Goal: Task Accomplishment & Management: Complete application form

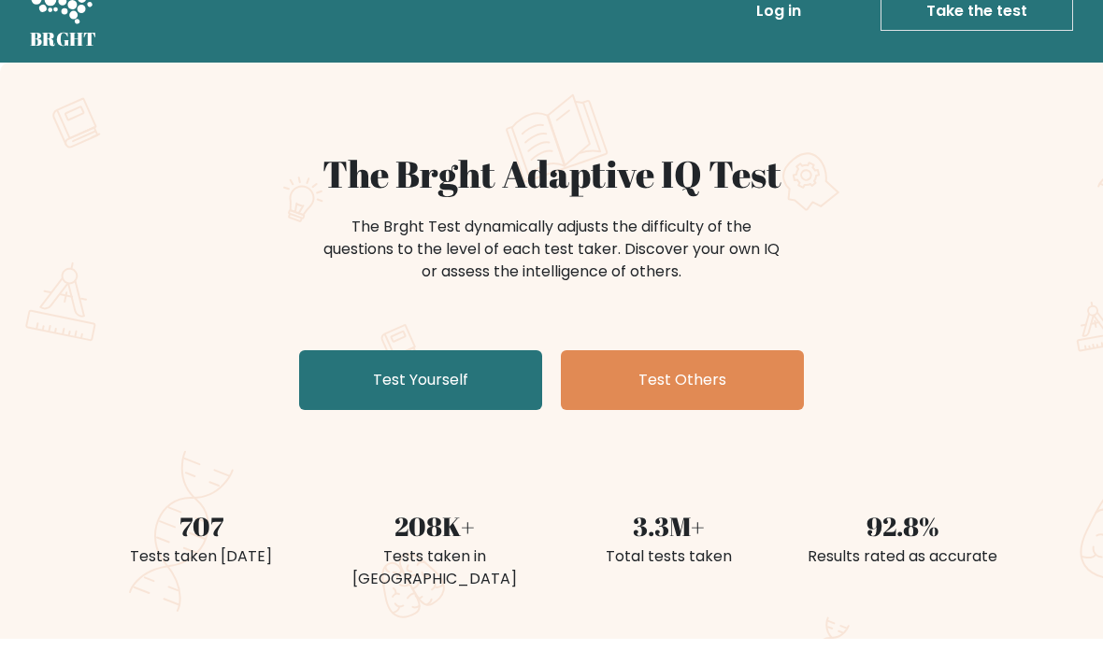
scroll to position [125, 0]
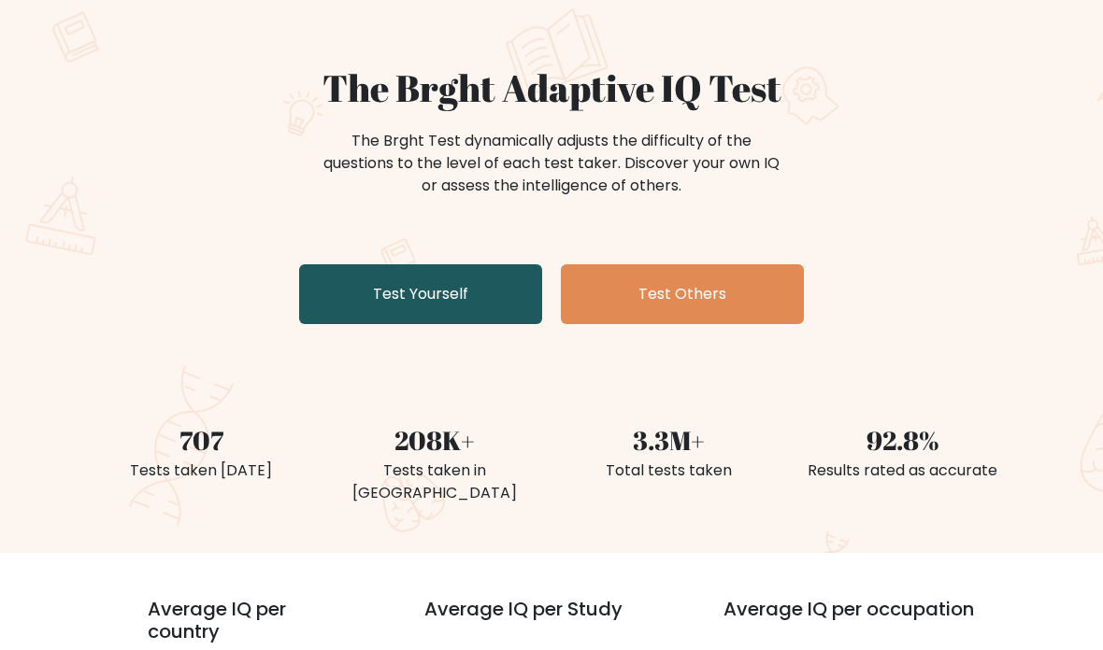
click at [342, 300] on link "Test Yourself" at bounding box center [420, 295] width 243 height 60
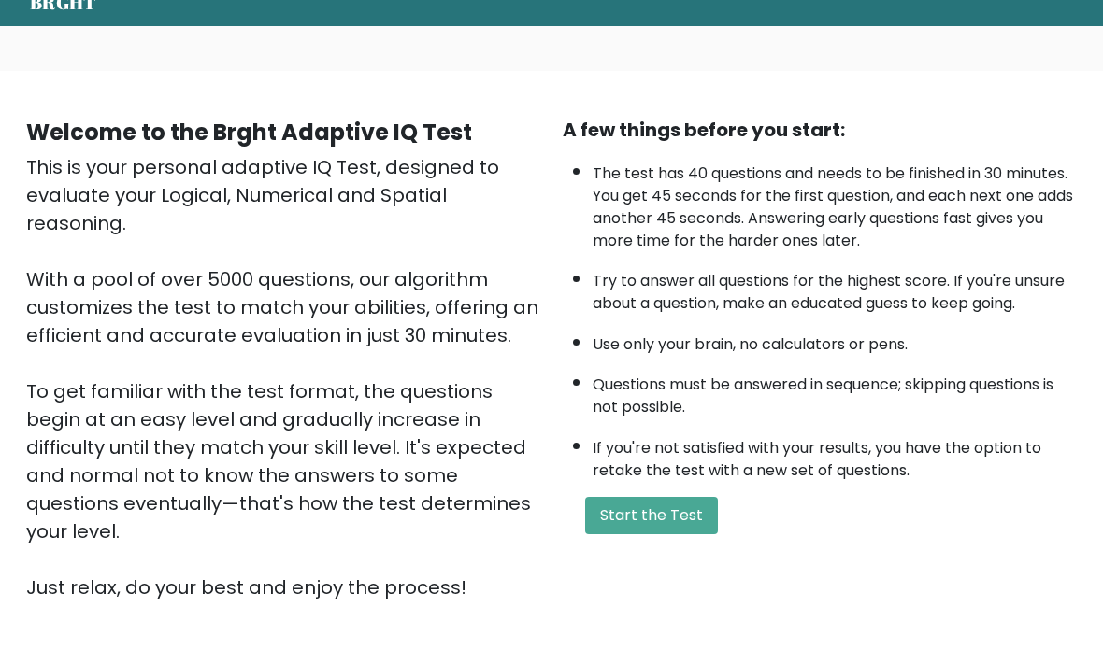
scroll to position [79, 0]
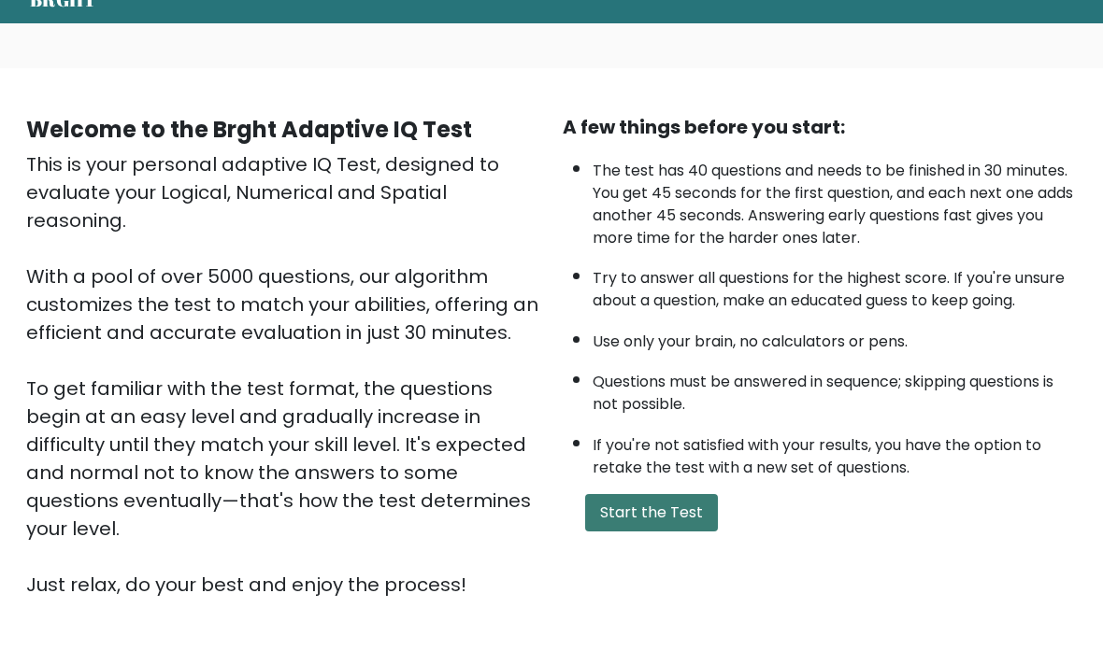
click at [680, 532] on button "Start the Test" at bounding box center [651, 512] width 133 height 37
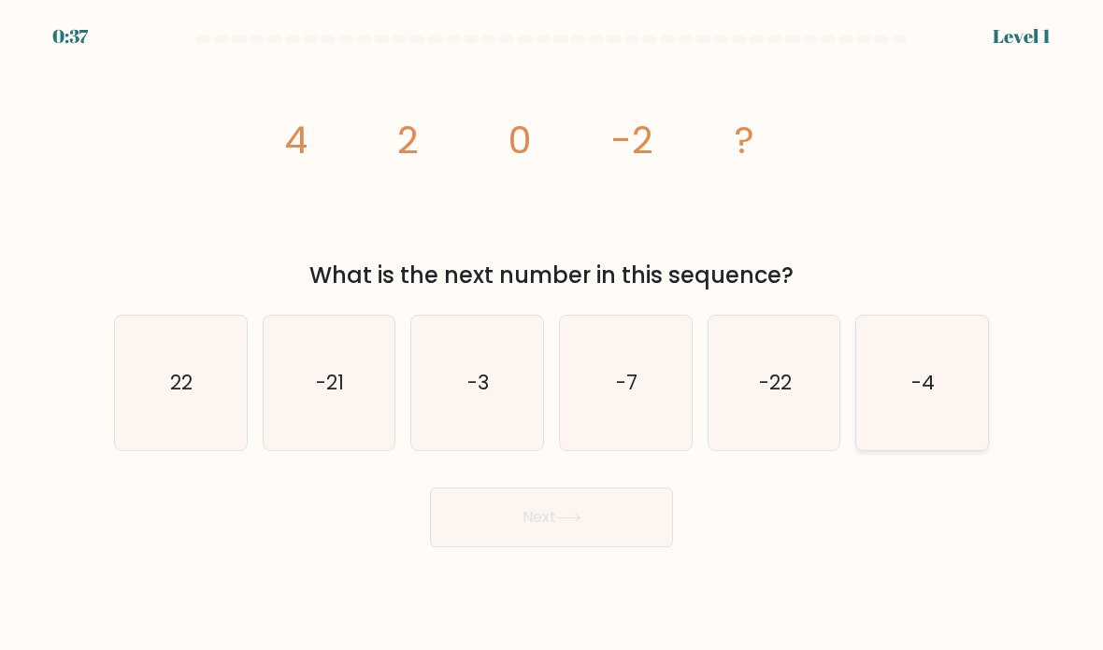
click at [948, 412] on icon "-4" at bounding box center [922, 384] width 132 height 132
click at [552, 335] on input "f. -4" at bounding box center [551, 329] width 1 height 9
radio input "true"
click at [627, 542] on button "Next" at bounding box center [551, 518] width 243 height 60
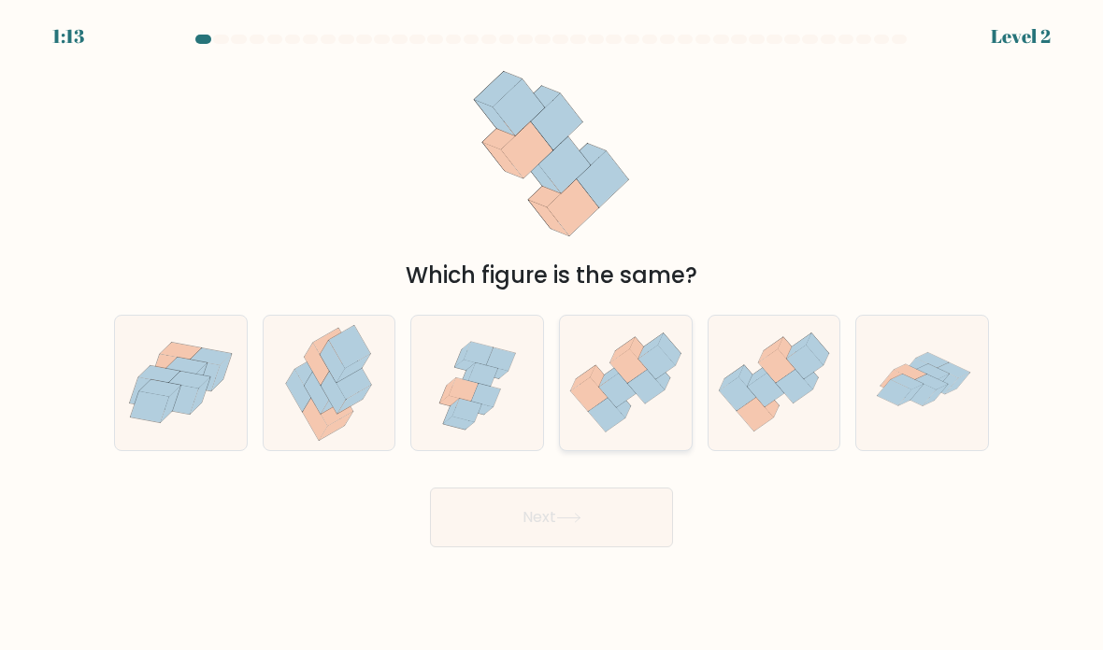
click at [616, 401] on icon at bounding box center [617, 391] width 36 height 34
click at [552, 335] on input "d." at bounding box center [551, 329] width 1 height 9
radio input "true"
click at [583, 534] on button "Next" at bounding box center [551, 518] width 243 height 60
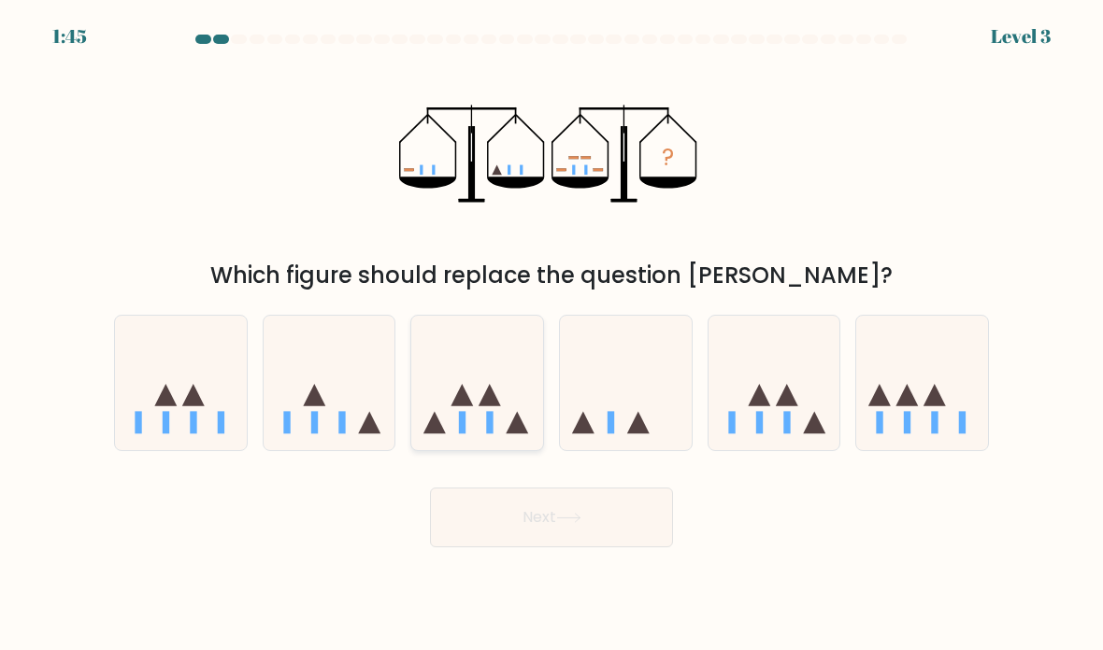
click at [485, 432] on icon at bounding box center [477, 383] width 132 height 109
click at [551, 335] on input "c." at bounding box center [551, 329] width 1 height 9
radio input "true"
click at [521, 548] on button "Next" at bounding box center [551, 518] width 243 height 60
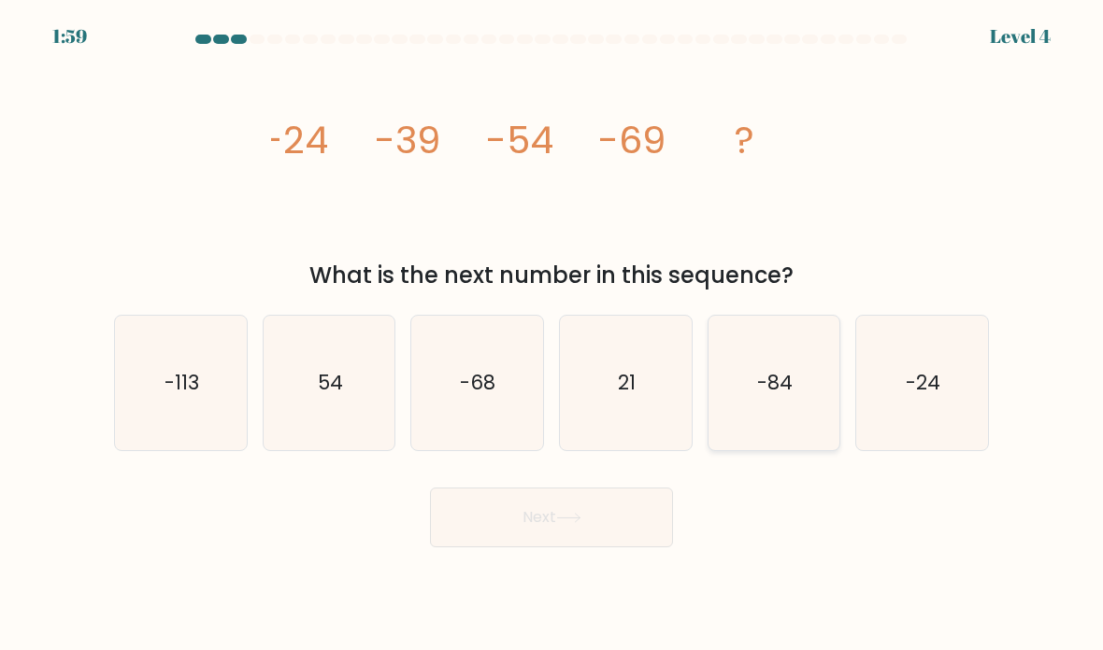
click at [763, 385] on icon "-84" at bounding box center [774, 384] width 132 height 132
click at [552, 335] on input "e. -84" at bounding box center [551, 329] width 1 height 9
radio input "true"
click at [428, 634] on body "1:58 Level 4" at bounding box center [551, 325] width 1103 height 650
click at [459, 545] on button "Next" at bounding box center [551, 518] width 243 height 60
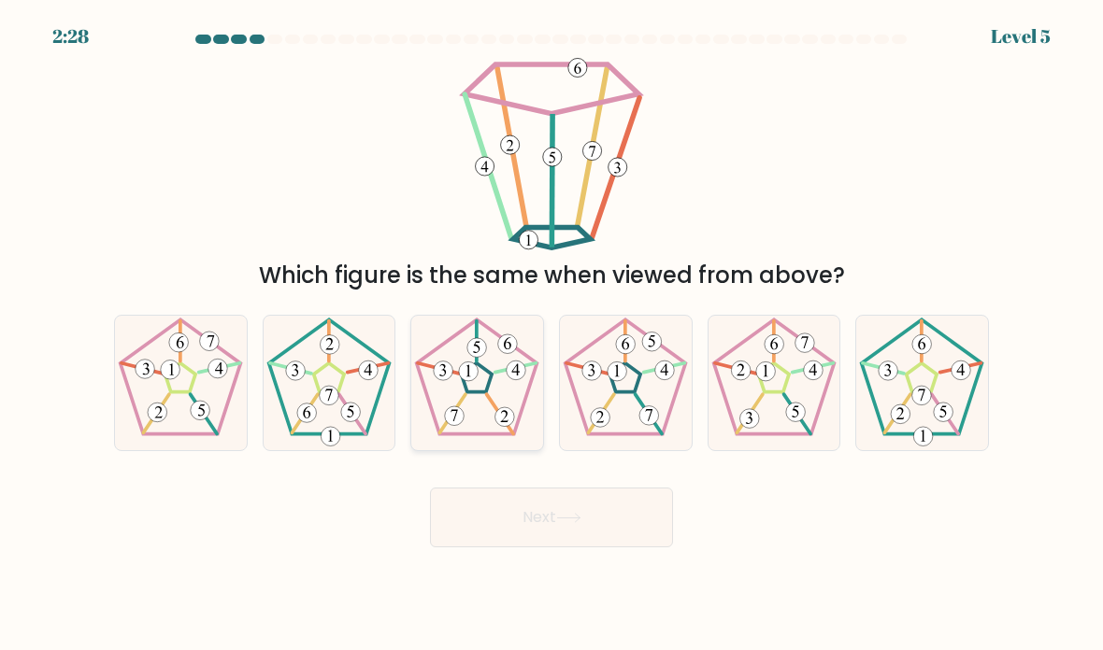
click at [467, 405] on icon at bounding box center [477, 384] width 132 height 132
click at [551, 335] on input "c." at bounding box center [551, 329] width 1 height 9
radio input "true"
click at [470, 535] on button "Next" at bounding box center [551, 518] width 243 height 60
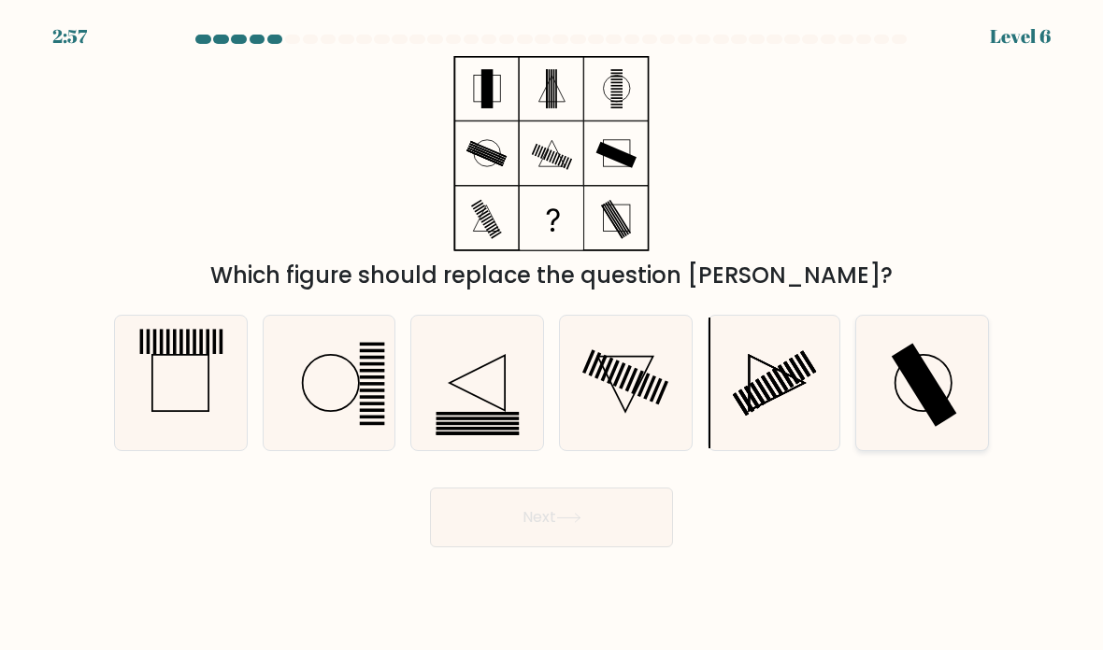
click at [921, 391] on rect at bounding box center [923, 385] width 65 height 84
click at [552, 335] on input "f." at bounding box center [551, 329] width 1 height 9
radio input "true"
click at [449, 548] on button "Next" at bounding box center [551, 518] width 243 height 60
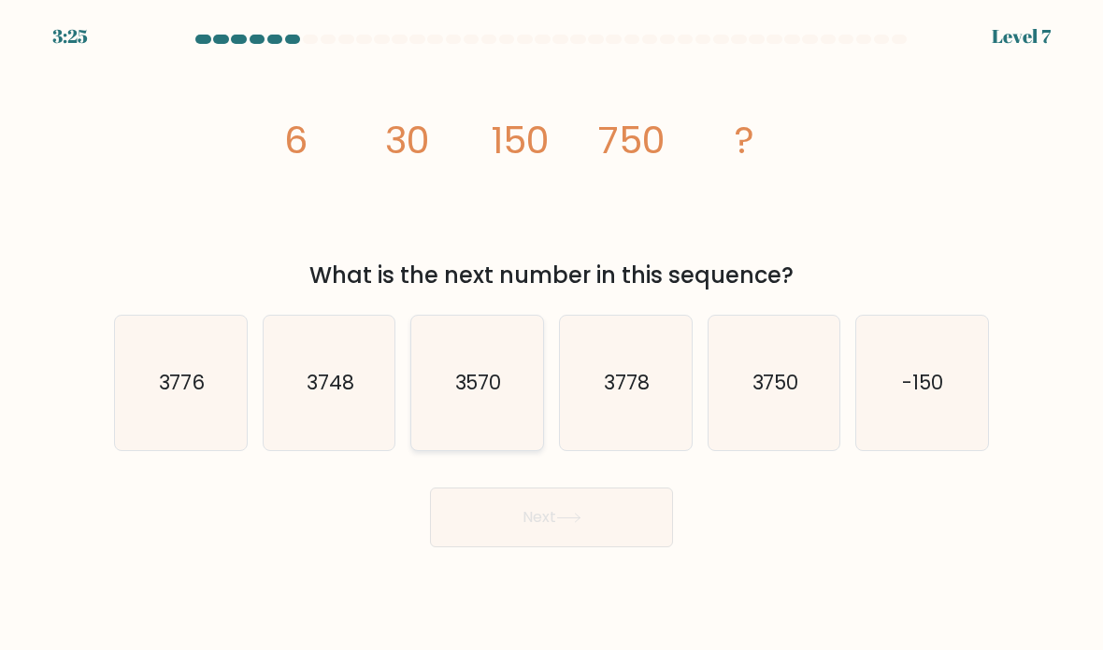
click at [507, 413] on icon "3570" at bounding box center [477, 384] width 132 height 132
click at [551, 335] on input "c. 3570" at bounding box center [551, 329] width 1 height 9
radio input "true"
click at [553, 528] on button "Next" at bounding box center [551, 518] width 243 height 60
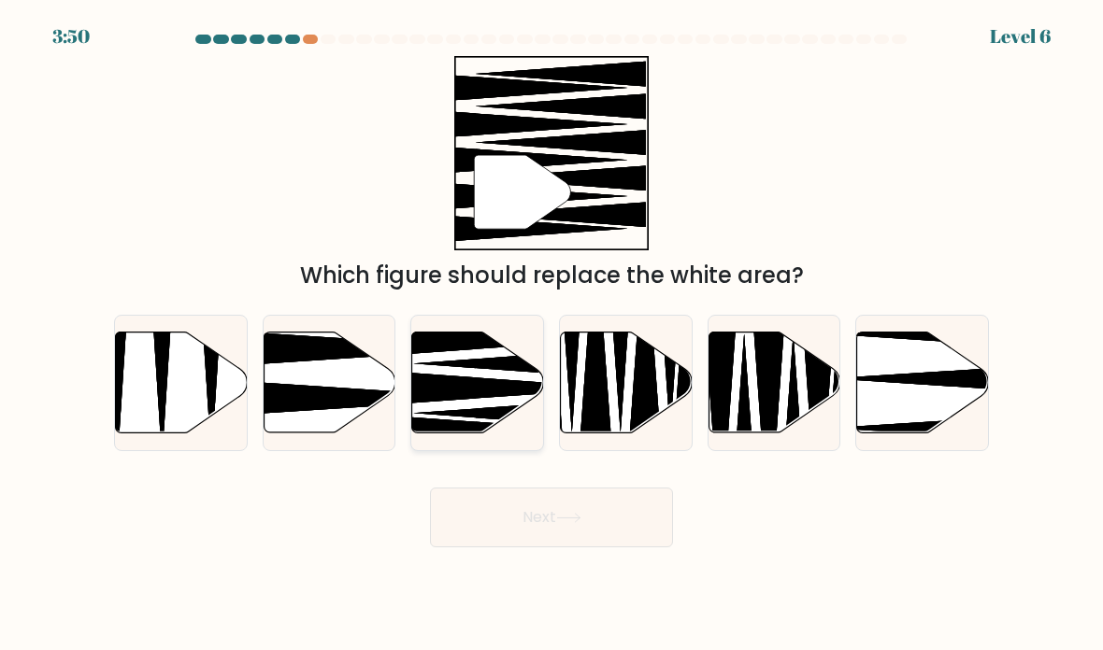
click at [490, 430] on icon at bounding box center [530, 413] width 232 height 34
click at [551, 335] on input "c." at bounding box center [551, 329] width 1 height 9
radio input "true"
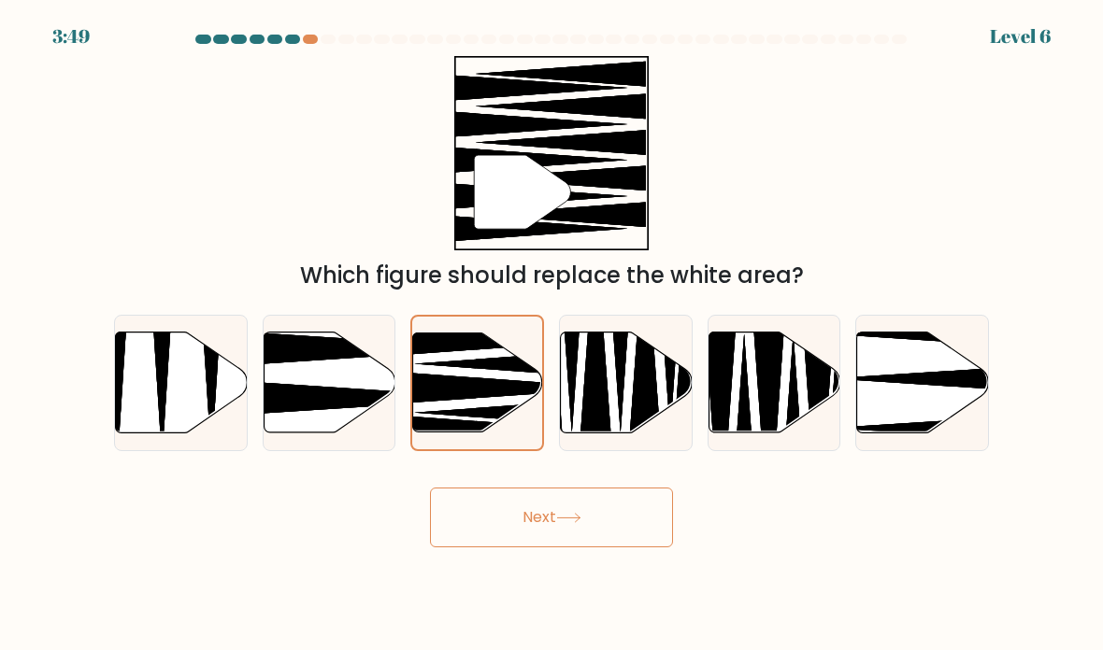
click at [472, 548] on button "Next" at bounding box center [551, 518] width 243 height 60
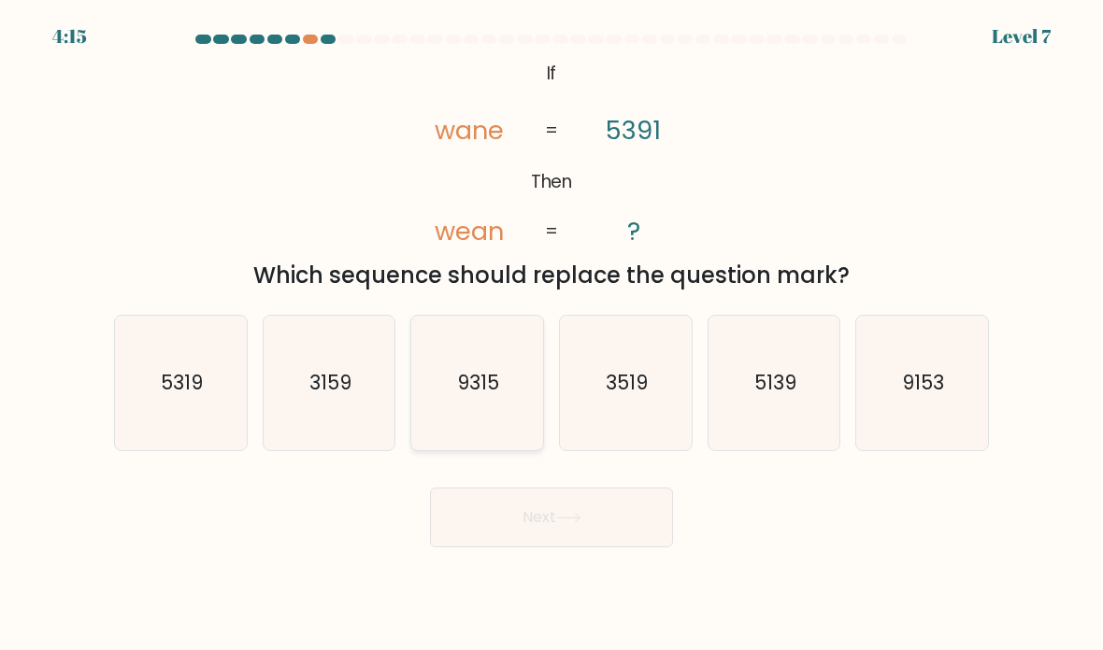
click at [453, 420] on icon "9315" at bounding box center [477, 384] width 132 height 132
click at [551, 335] on input "c. 9315" at bounding box center [551, 329] width 1 height 9
radio input "true"
click at [353, 440] on icon "3159" at bounding box center [330, 384] width 132 height 132
click at [551, 335] on input "b. 3159" at bounding box center [551, 329] width 1 height 9
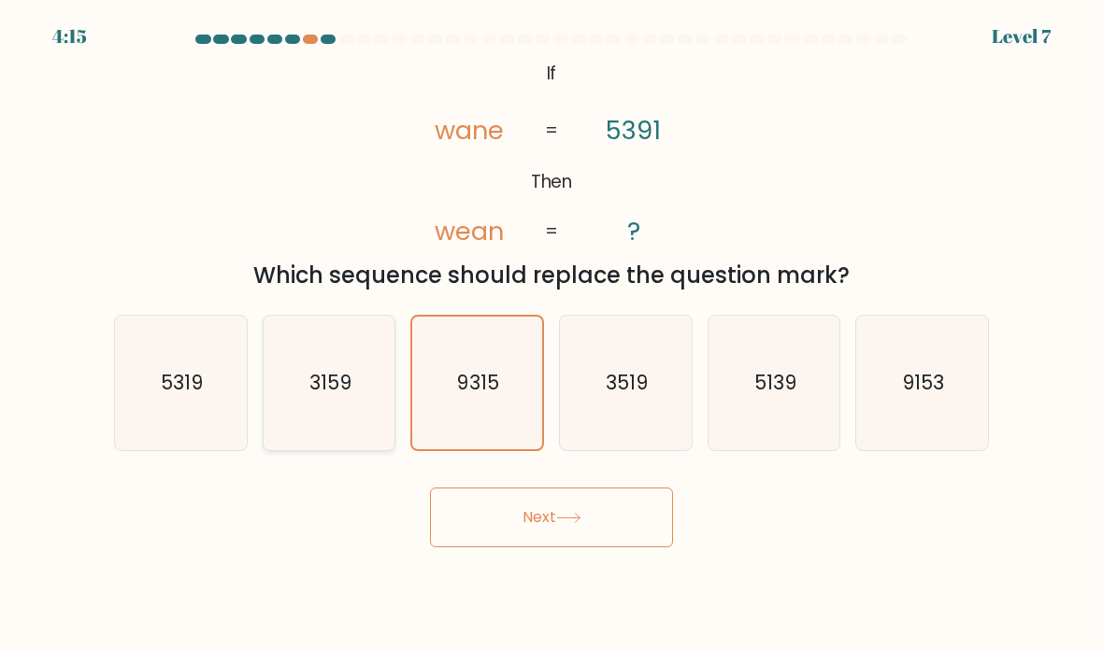
radio input "true"
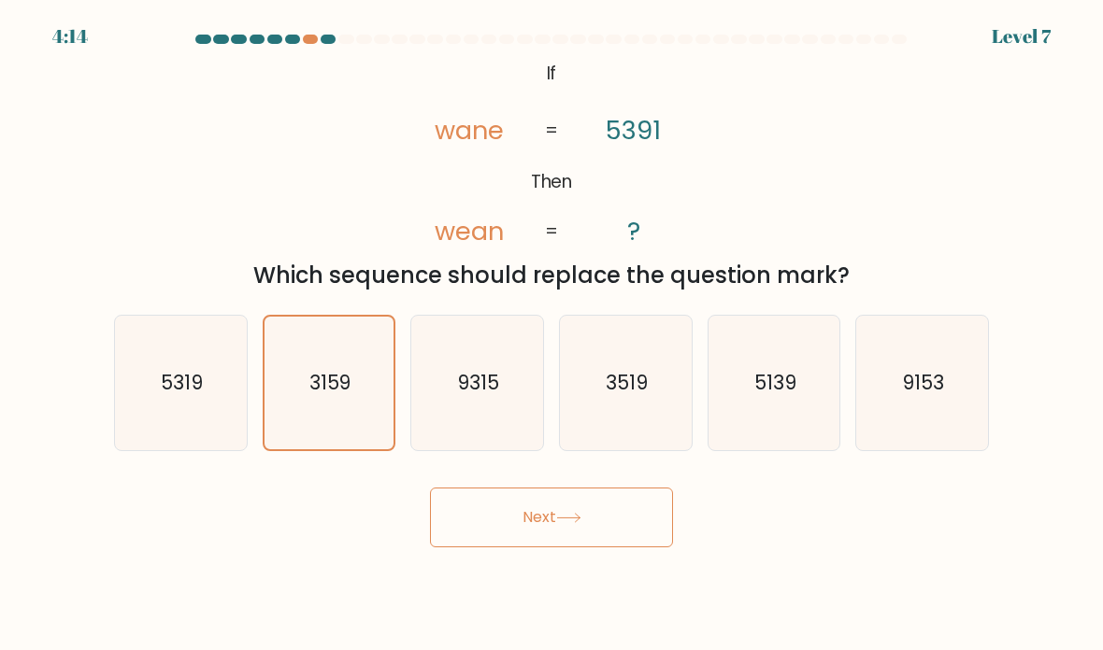
click at [473, 548] on button "Next" at bounding box center [551, 518] width 243 height 60
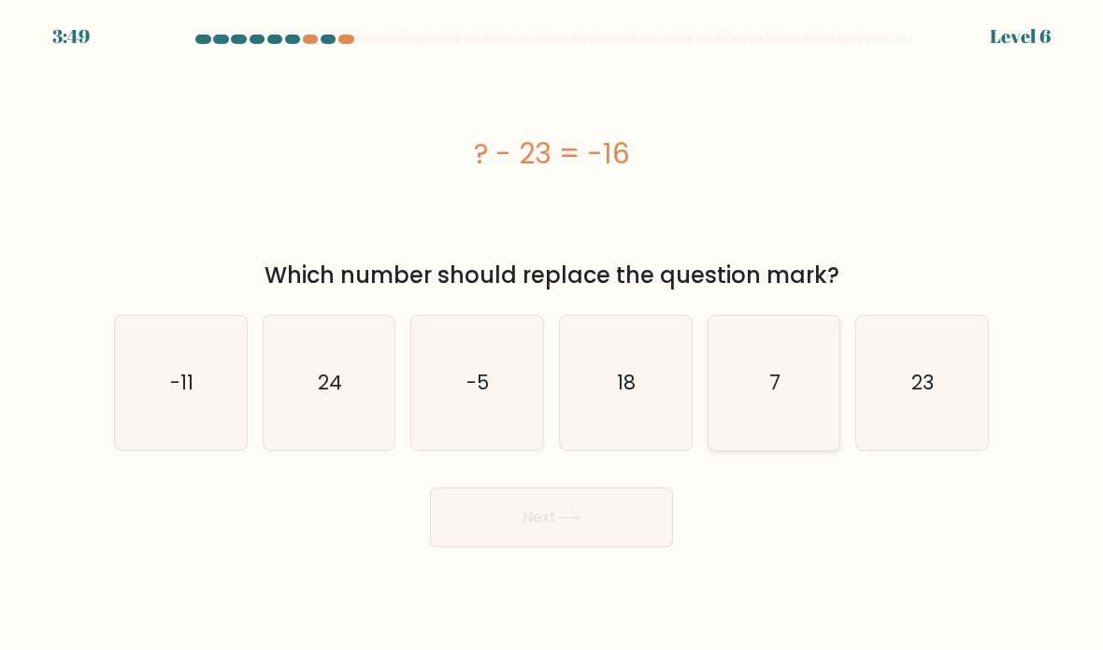
click at [776, 437] on icon "7" at bounding box center [774, 384] width 132 height 132
click at [552, 335] on input "e. 7" at bounding box center [551, 329] width 1 height 9
radio input "true"
click at [595, 537] on button "Next" at bounding box center [551, 518] width 243 height 60
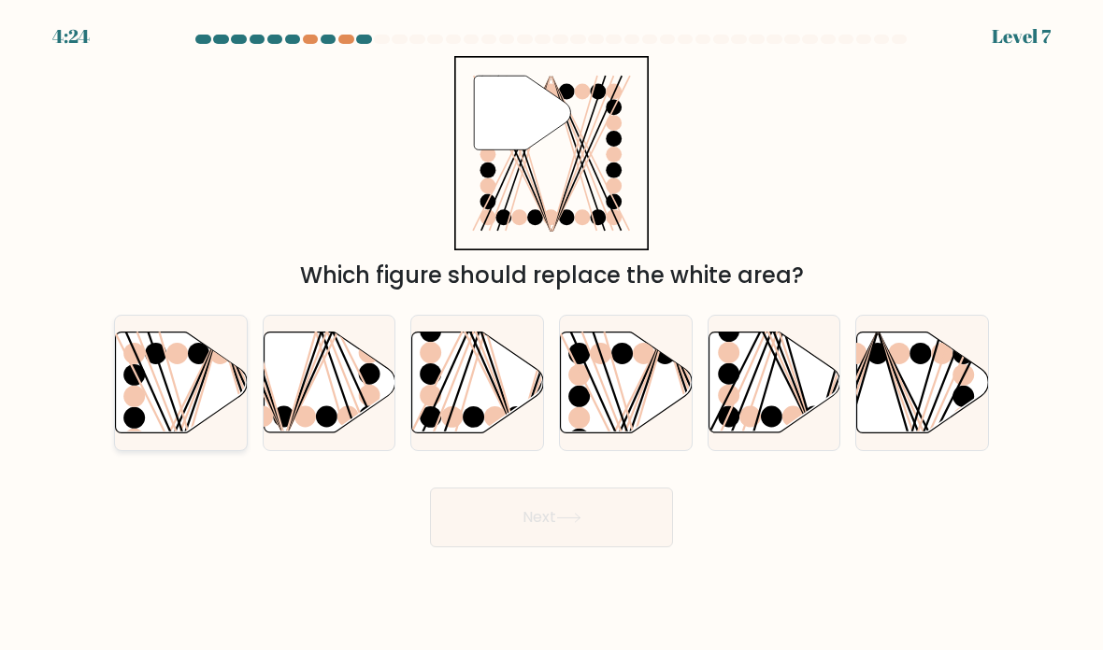
click at [184, 385] on icon at bounding box center [182, 383] width 132 height 101
click at [551, 335] on input "a." at bounding box center [551, 329] width 1 height 9
radio input "true"
click at [559, 535] on button "Next" at bounding box center [551, 518] width 243 height 60
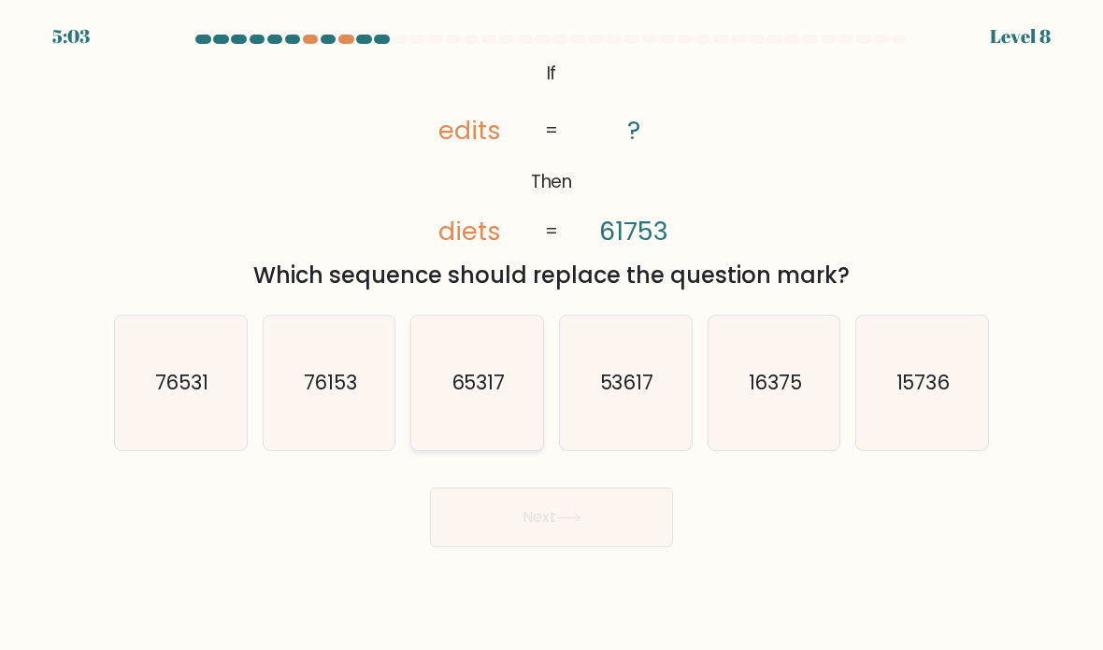
click at [498, 396] on text "65317" at bounding box center [478, 382] width 54 height 27
click at [551, 335] on input "c. 65317" at bounding box center [551, 329] width 1 height 9
radio input "true"
click at [562, 523] on icon at bounding box center [568, 518] width 25 height 10
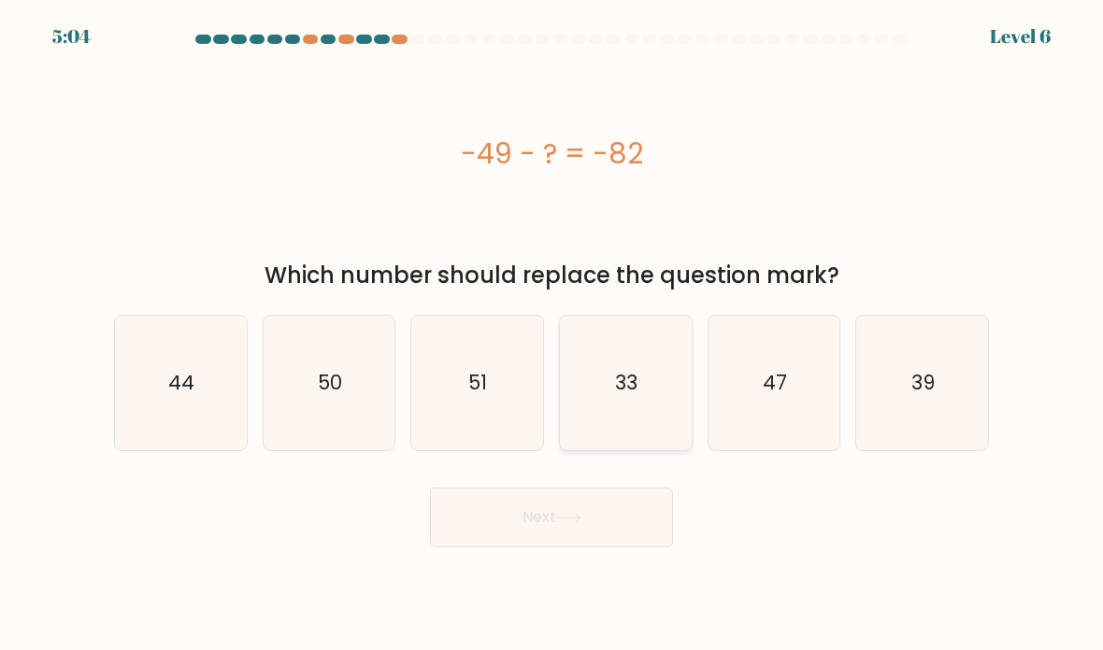
click at [626, 426] on icon "33" at bounding box center [626, 384] width 132 height 132
click at [552, 335] on input "d. 33" at bounding box center [551, 329] width 1 height 9
radio input "true"
click at [623, 548] on button "Next" at bounding box center [551, 518] width 243 height 60
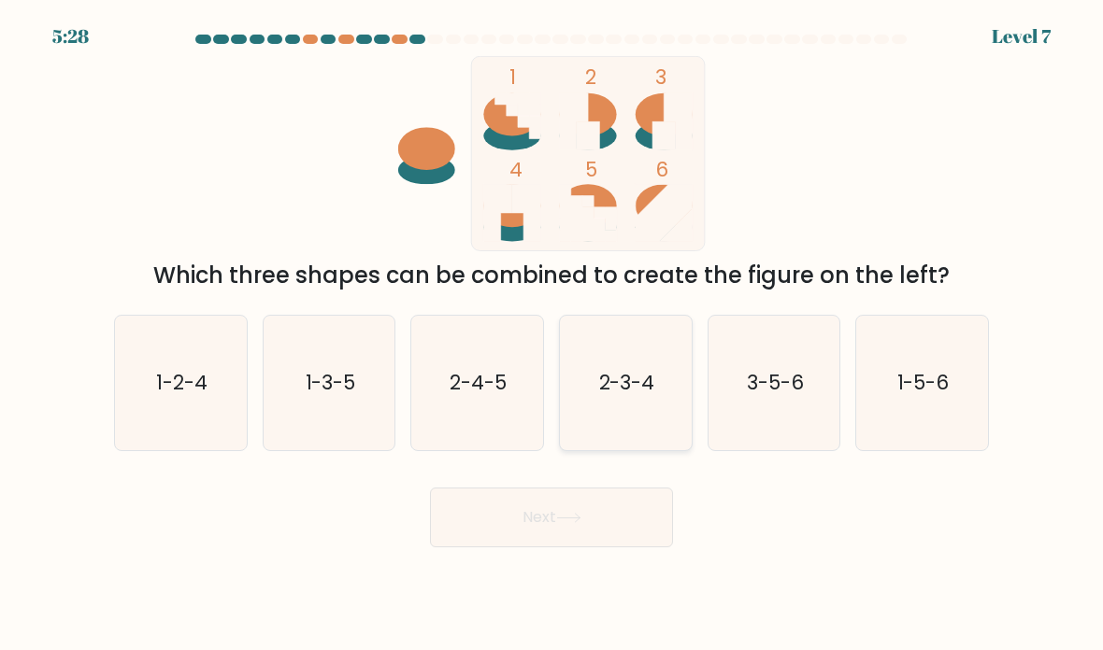
click at [593, 406] on icon "2-3-4" at bounding box center [626, 384] width 132 height 132
click at [552, 335] on input "d. 2-3-4" at bounding box center [551, 329] width 1 height 9
radio input "true"
click at [501, 548] on button "Next" at bounding box center [551, 518] width 243 height 60
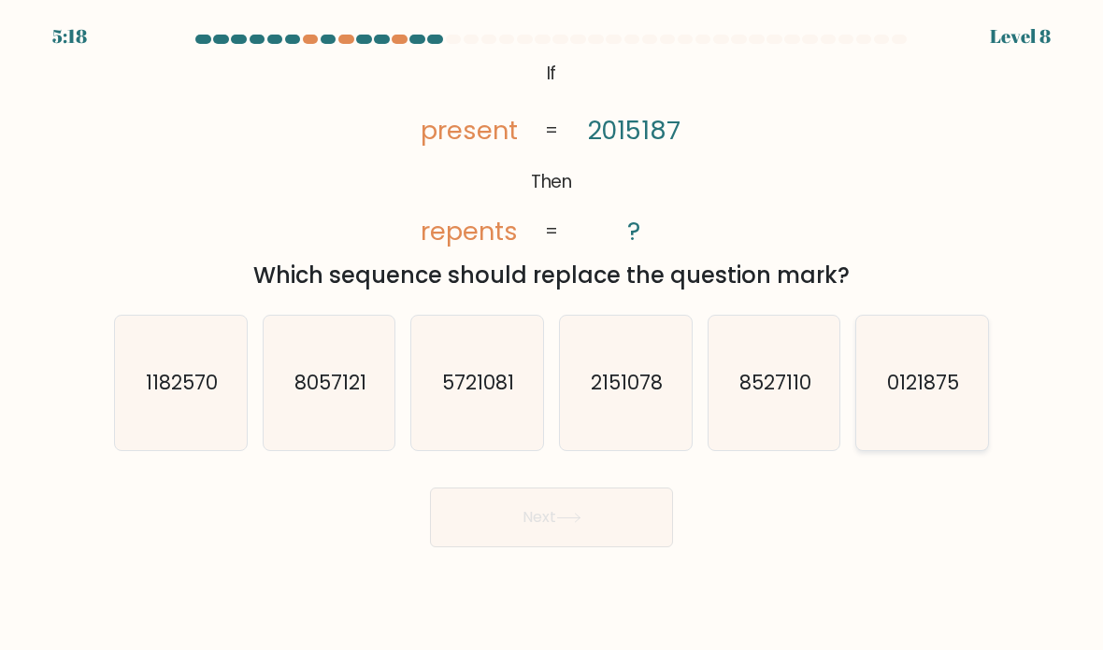
click at [961, 401] on icon "0121875" at bounding box center [922, 384] width 132 height 132
click at [552, 335] on input "f. 0121875" at bounding box center [551, 329] width 1 height 9
radio input "true"
click at [633, 544] on button "Next" at bounding box center [551, 518] width 243 height 60
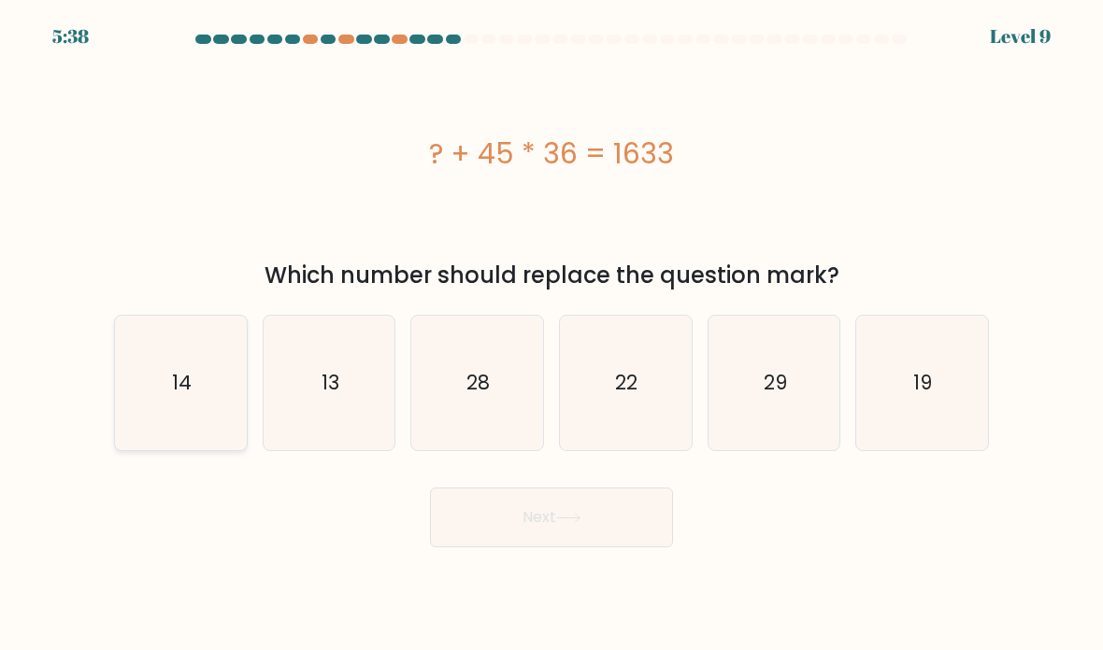
click at [206, 442] on icon "14" at bounding box center [181, 384] width 132 height 132
click at [551, 335] on input "a. 14" at bounding box center [551, 329] width 1 height 9
radio input "true"
click at [197, 431] on icon "14" at bounding box center [181, 384] width 130 height 130
click at [551, 335] on input "a. 14" at bounding box center [551, 329] width 1 height 9
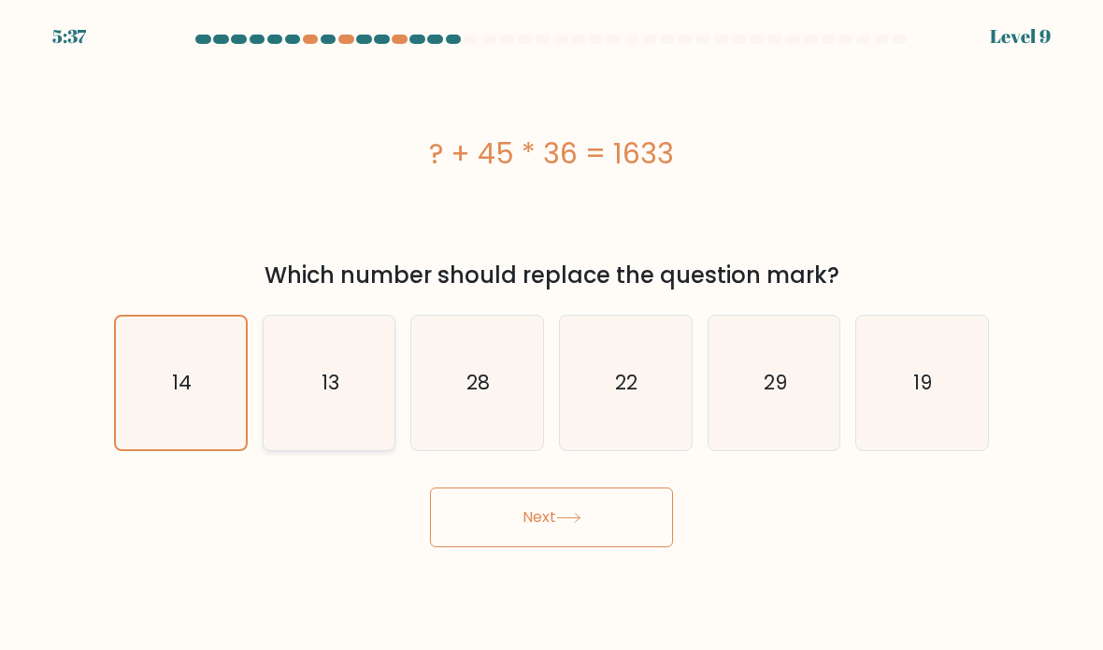
click at [321, 396] on text "13" at bounding box center [330, 382] width 18 height 27
click at [551, 335] on input "b. 13" at bounding box center [551, 329] width 1 height 9
radio input "true"
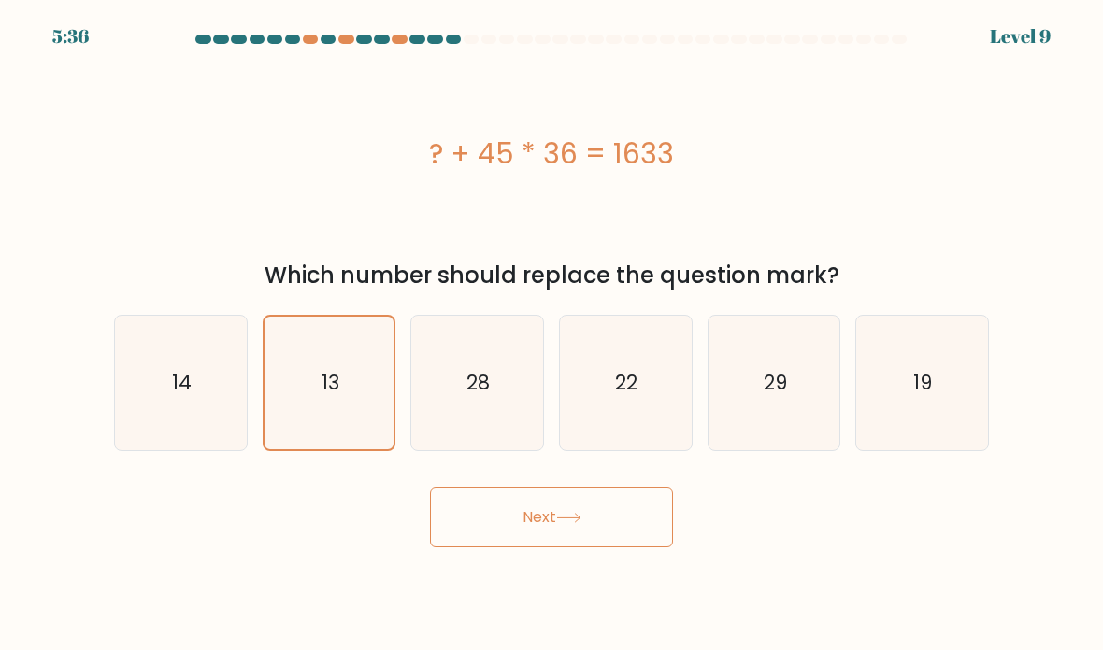
click at [513, 548] on button "Next" at bounding box center [551, 518] width 243 height 60
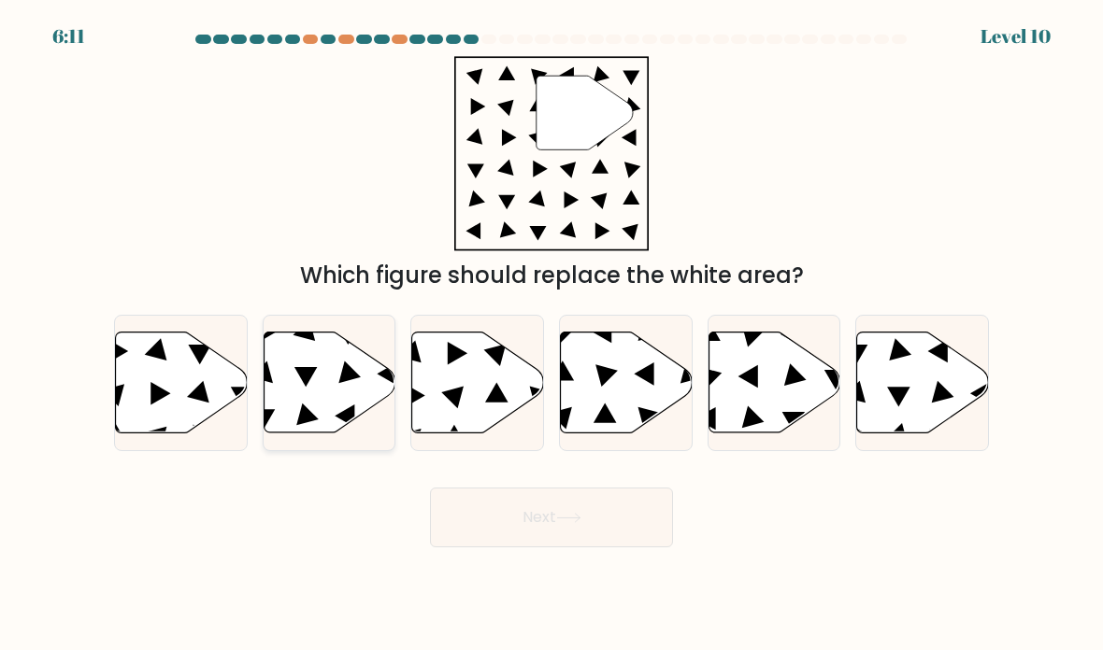
click at [317, 384] on icon at bounding box center [330, 383] width 132 height 101
click at [551, 335] on input "b." at bounding box center [551, 329] width 1 height 9
radio input "true"
click at [575, 548] on button "Next" at bounding box center [551, 518] width 243 height 60
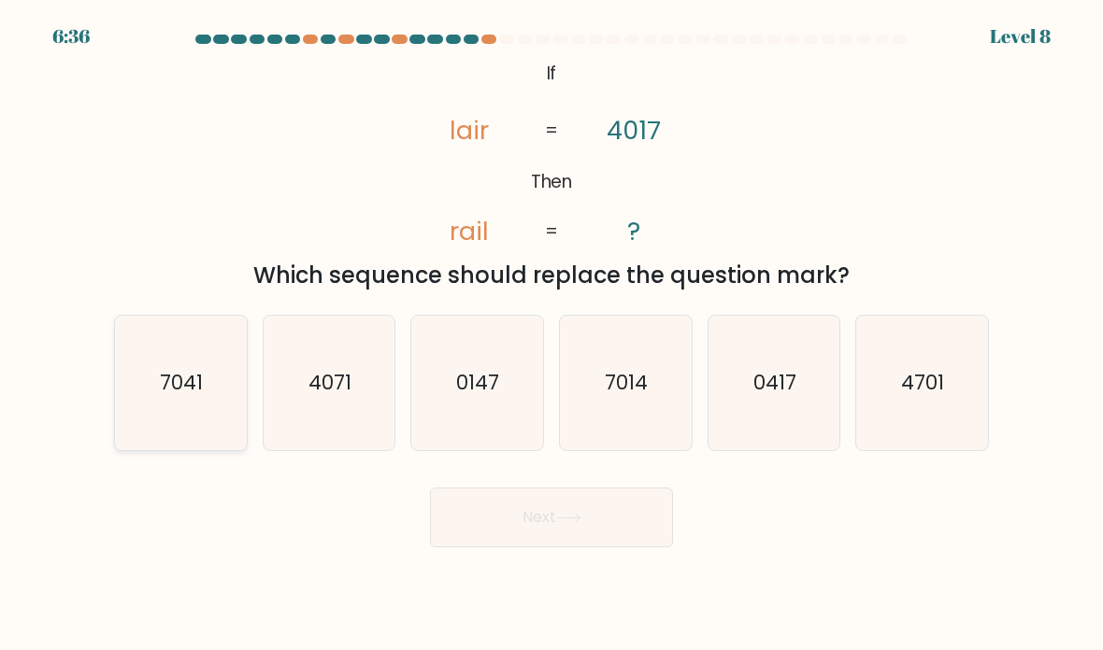
click at [192, 444] on icon "7041" at bounding box center [181, 384] width 132 height 132
click at [551, 335] on input "a. 7041" at bounding box center [551, 329] width 1 height 9
radio input "true"
click at [633, 365] on icon "7014" at bounding box center [626, 384] width 132 height 132
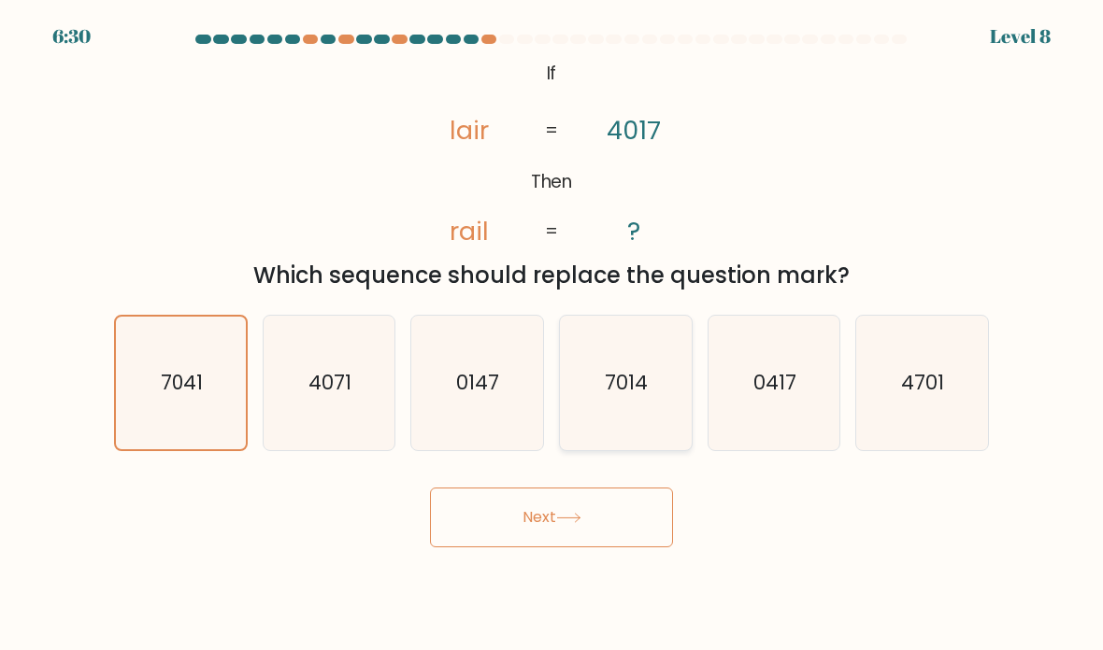
click at [552, 335] on input "d. 7014" at bounding box center [551, 329] width 1 height 9
radio input "true"
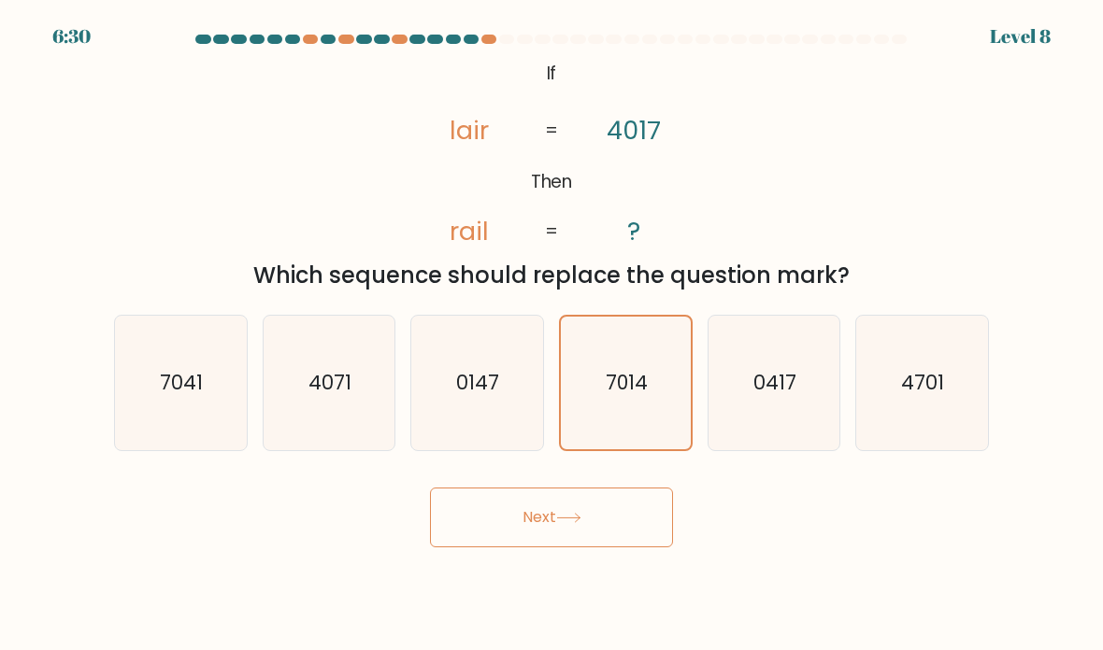
click at [578, 489] on button "Next" at bounding box center [551, 518] width 243 height 60
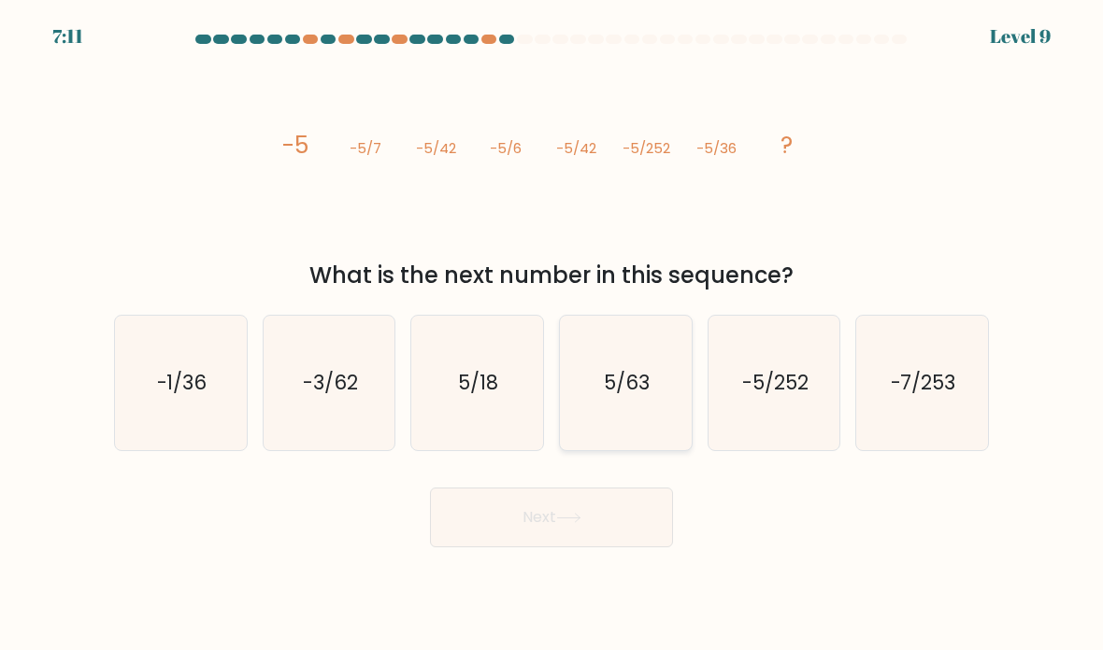
click at [653, 358] on icon "5/63" at bounding box center [626, 384] width 132 height 132
click at [552, 335] on input "d. 5/63" at bounding box center [551, 329] width 1 height 9
radio input "true"
click at [800, 369] on text "-5/252" at bounding box center [775, 382] width 66 height 27
click at [552, 334] on input "e. -5/252" at bounding box center [551, 329] width 1 height 9
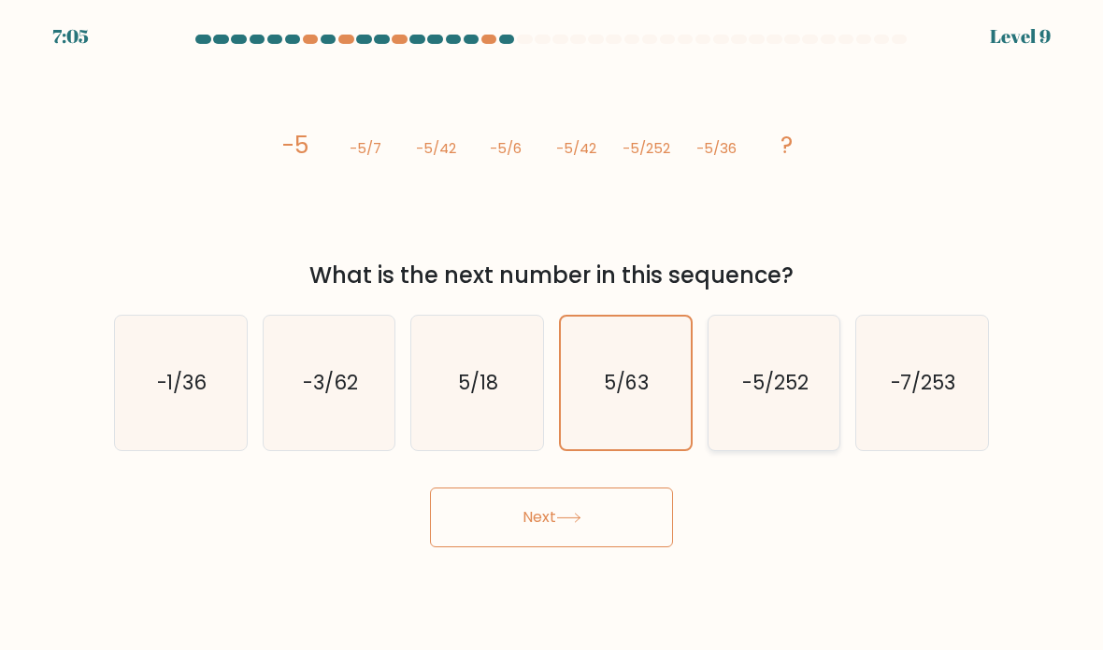
radio input "true"
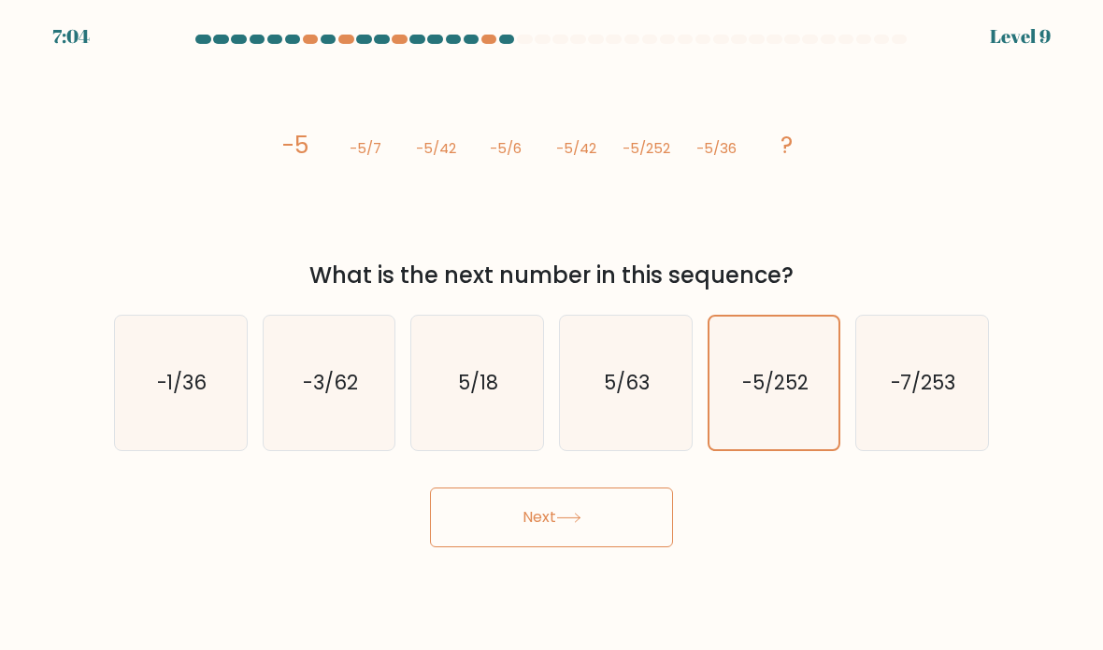
click at [633, 488] on button "Next" at bounding box center [551, 518] width 243 height 60
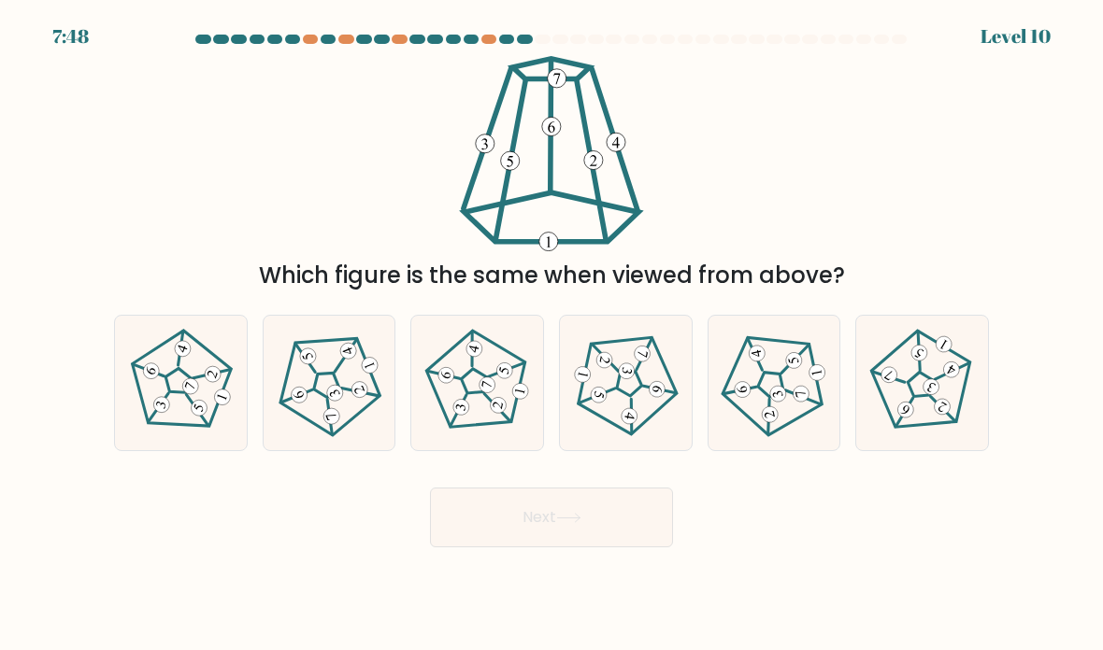
scroll to position [0, 0]
click at [944, 404] on icon at bounding box center [921, 382] width 107 height 107
click at [552, 335] on input "f." at bounding box center [551, 329] width 1 height 9
radio input "true"
click at [644, 539] on button "Next" at bounding box center [551, 518] width 243 height 60
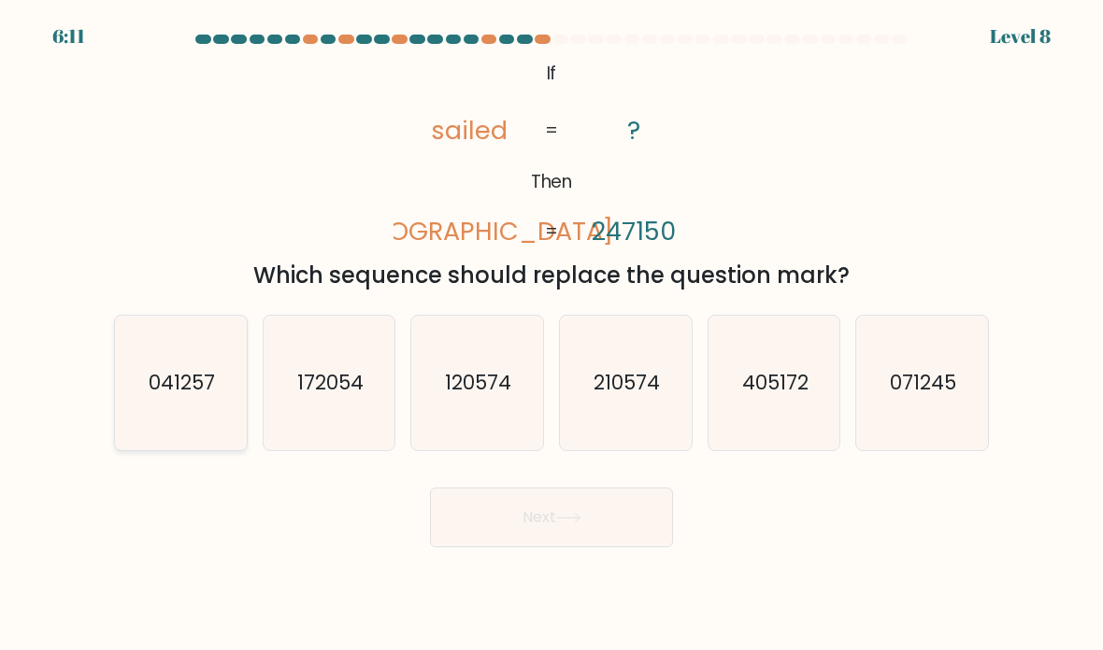
click at [198, 443] on icon "041257" at bounding box center [181, 384] width 132 height 132
click at [551, 335] on input "a. 041257" at bounding box center [551, 329] width 1 height 9
radio input "true"
click at [567, 523] on icon at bounding box center [568, 518] width 25 height 10
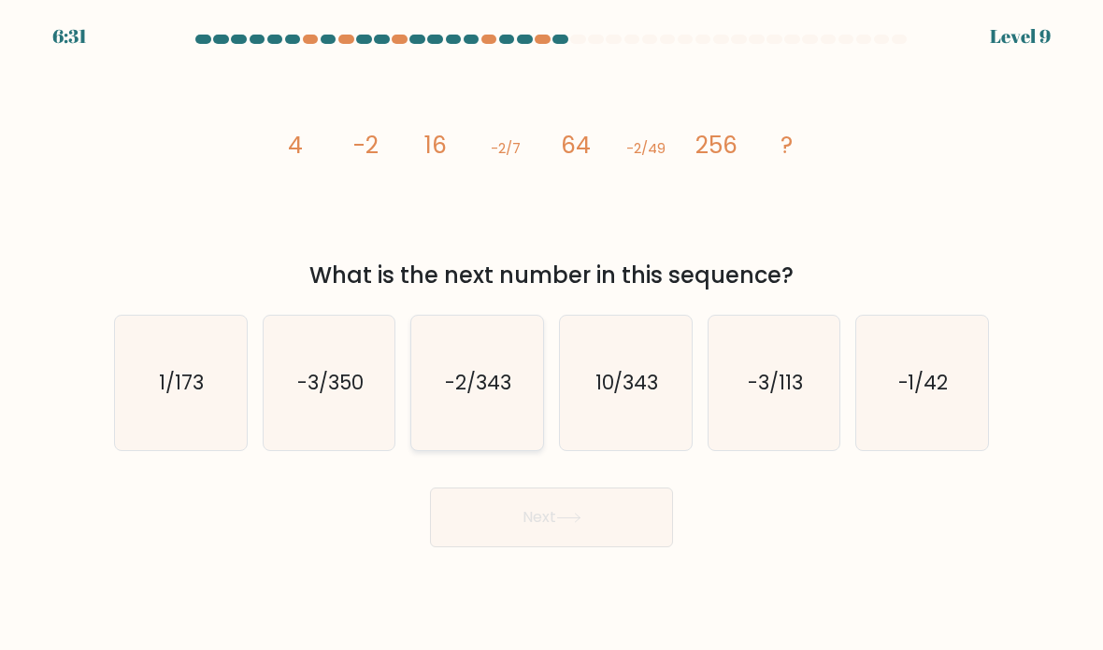
click at [470, 396] on text "-2/343" at bounding box center [479, 382] width 66 height 27
click at [551, 335] on input "c. -2/343" at bounding box center [551, 329] width 1 height 9
radio input "true"
click at [526, 548] on button "Next" at bounding box center [551, 518] width 243 height 60
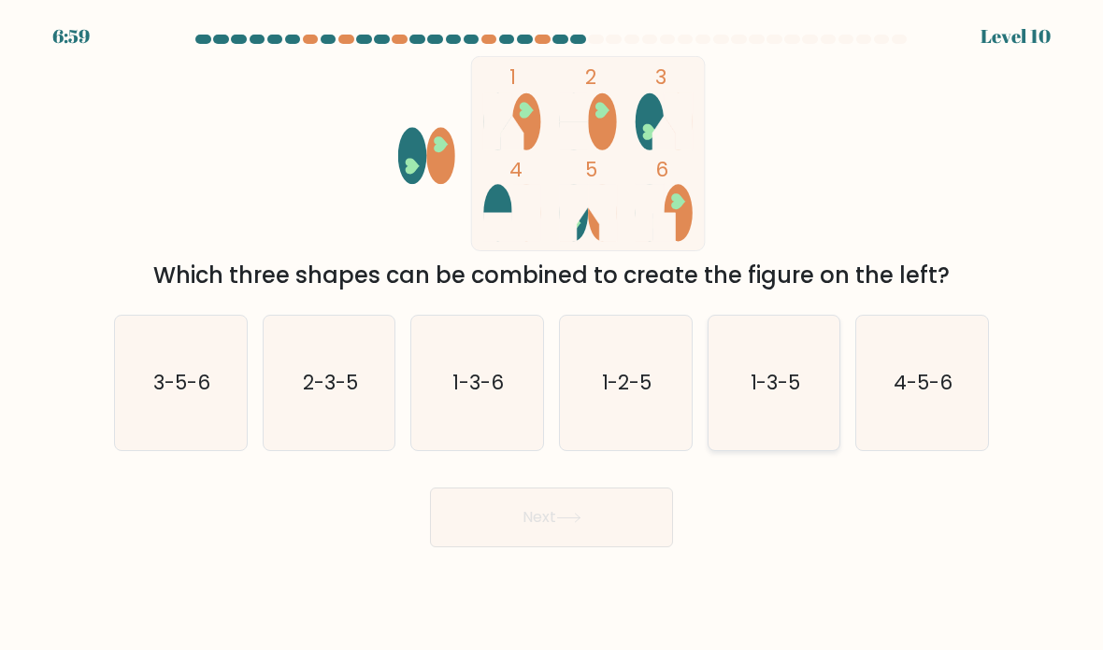
click at [738, 400] on icon "1-3-5" at bounding box center [774, 384] width 132 height 132
click at [552, 335] on input "e. 1-3-5" at bounding box center [551, 329] width 1 height 9
radio input "true"
click at [515, 548] on button "Next" at bounding box center [551, 518] width 243 height 60
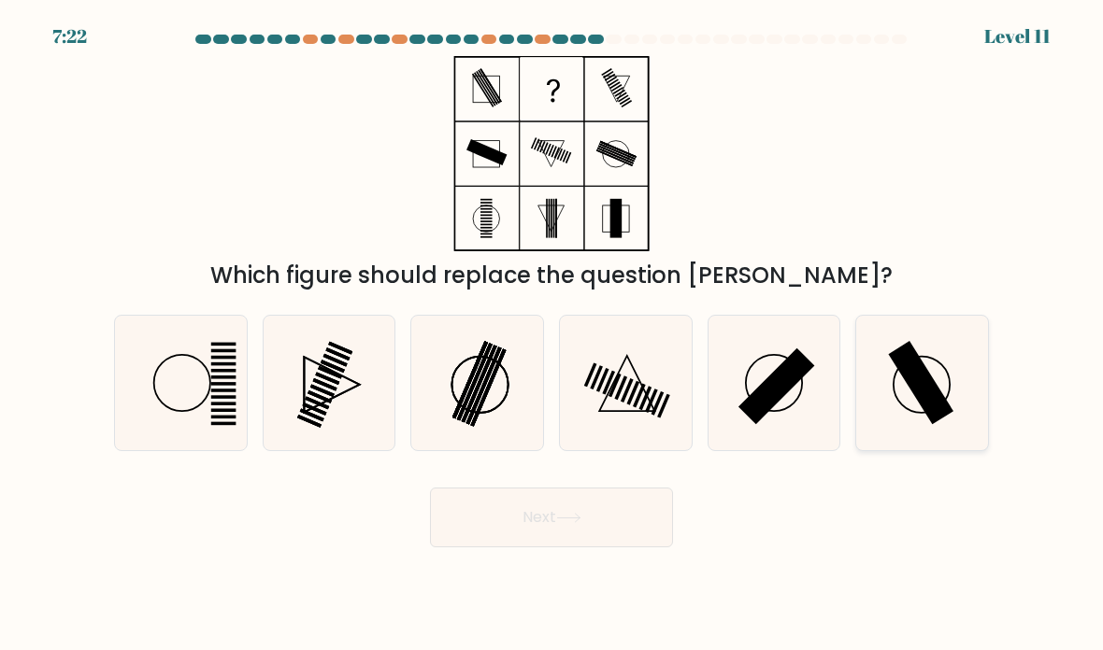
click at [918, 412] on rect at bounding box center [921, 383] width 65 height 84
click at [552, 335] on input "f." at bounding box center [551, 329] width 1 height 9
radio input "true"
click at [588, 548] on button "Next" at bounding box center [551, 518] width 243 height 60
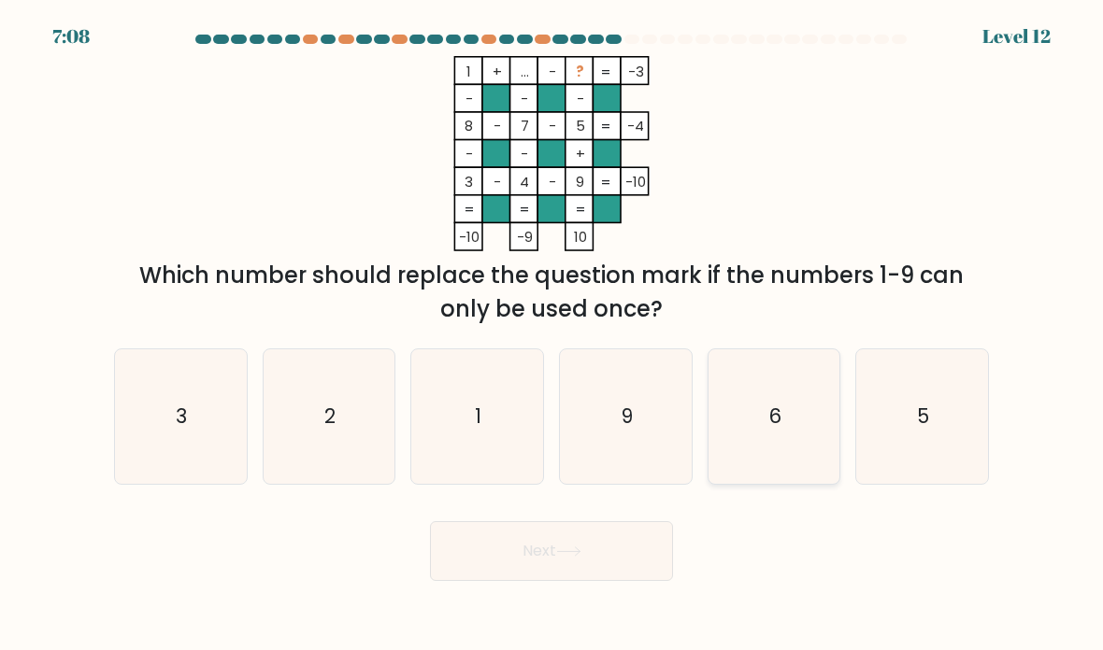
click at [784, 421] on icon "6" at bounding box center [774, 417] width 132 height 132
click at [552, 335] on input "e. 6" at bounding box center [551, 329] width 1 height 9
radio input "true"
click at [642, 581] on button "Next" at bounding box center [551, 551] width 243 height 60
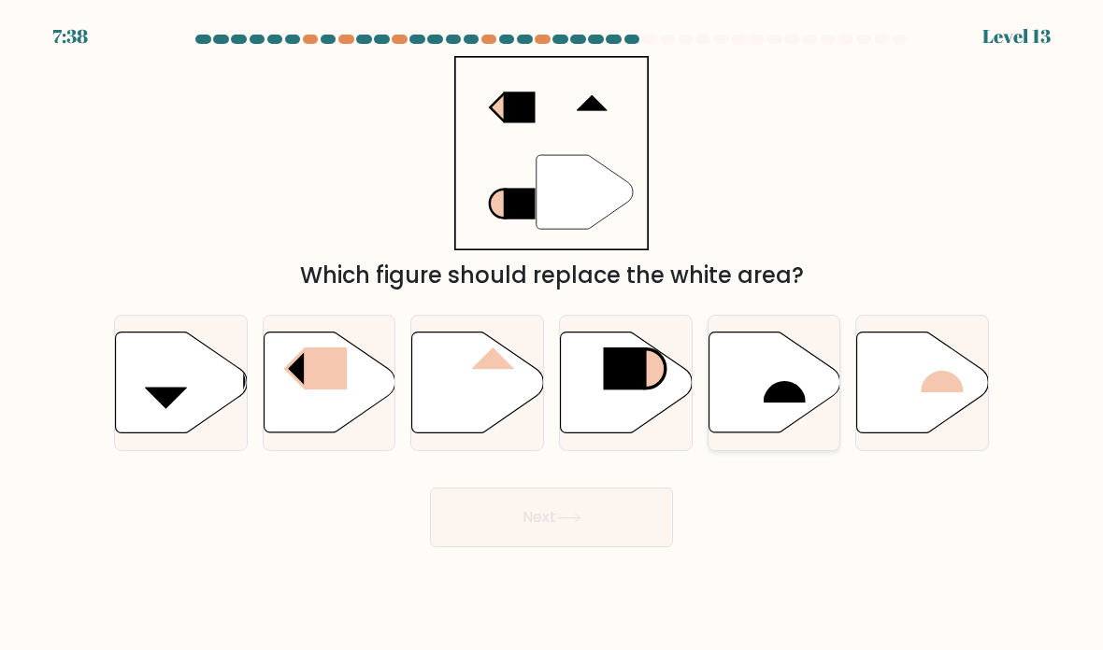
click at [783, 404] on rect at bounding box center [784, 382] width 42 height 44
click at [552, 335] on input "e." at bounding box center [551, 329] width 1 height 9
radio input "true"
click at [512, 529] on button "Next" at bounding box center [551, 518] width 243 height 60
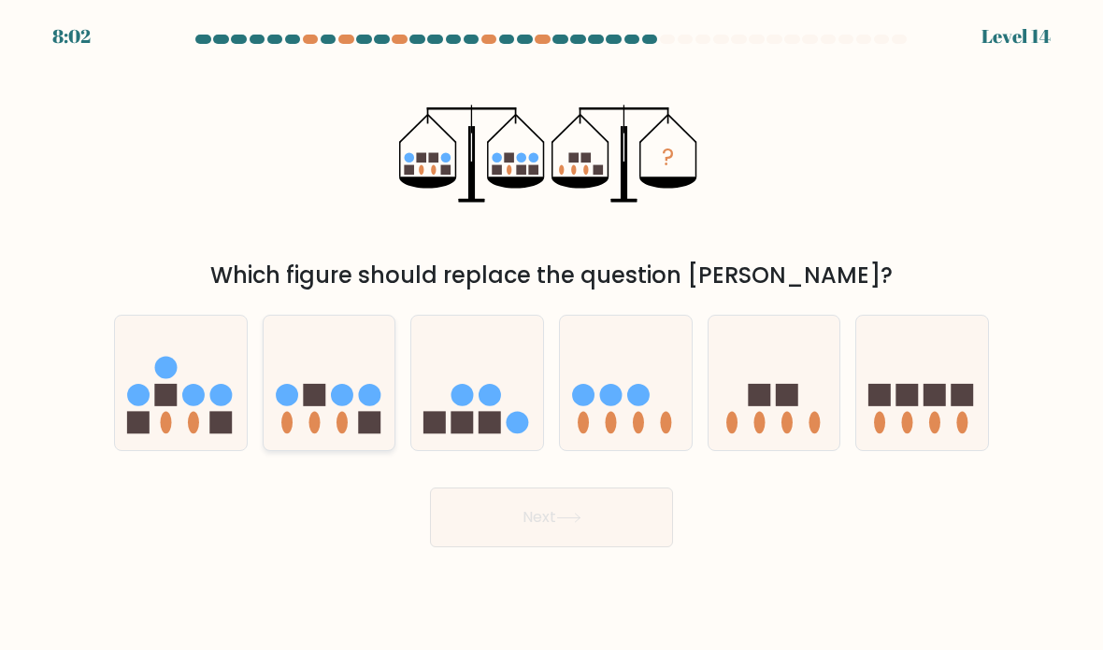
click at [294, 401] on icon at bounding box center [330, 383] width 132 height 109
click at [551, 335] on input "b." at bounding box center [551, 329] width 1 height 9
radio input "true"
click at [446, 434] on icon at bounding box center [477, 383] width 132 height 109
click at [551, 335] on input "c." at bounding box center [551, 329] width 1 height 9
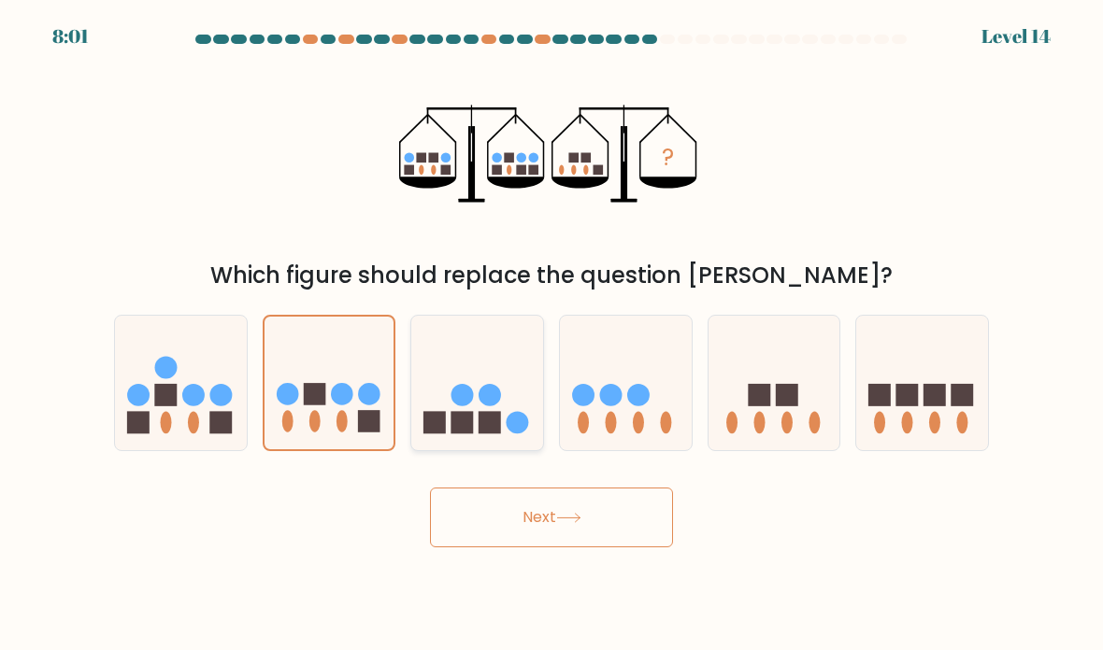
radio input "true"
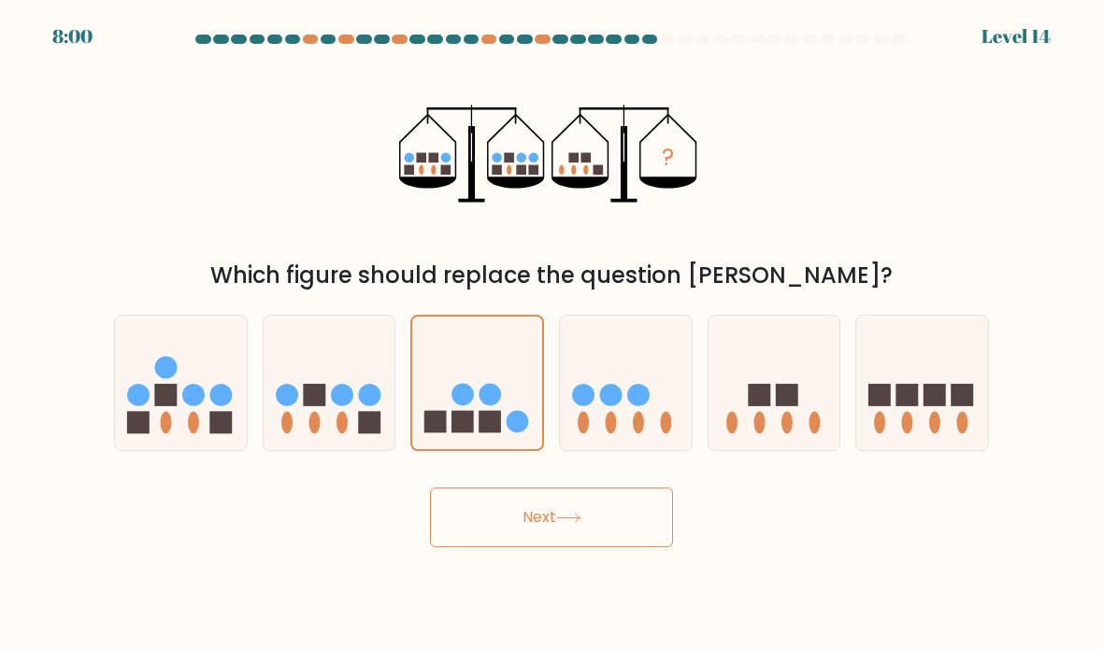
click at [479, 547] on button "Next" at bounding box center [551, 518] width 243 height 60
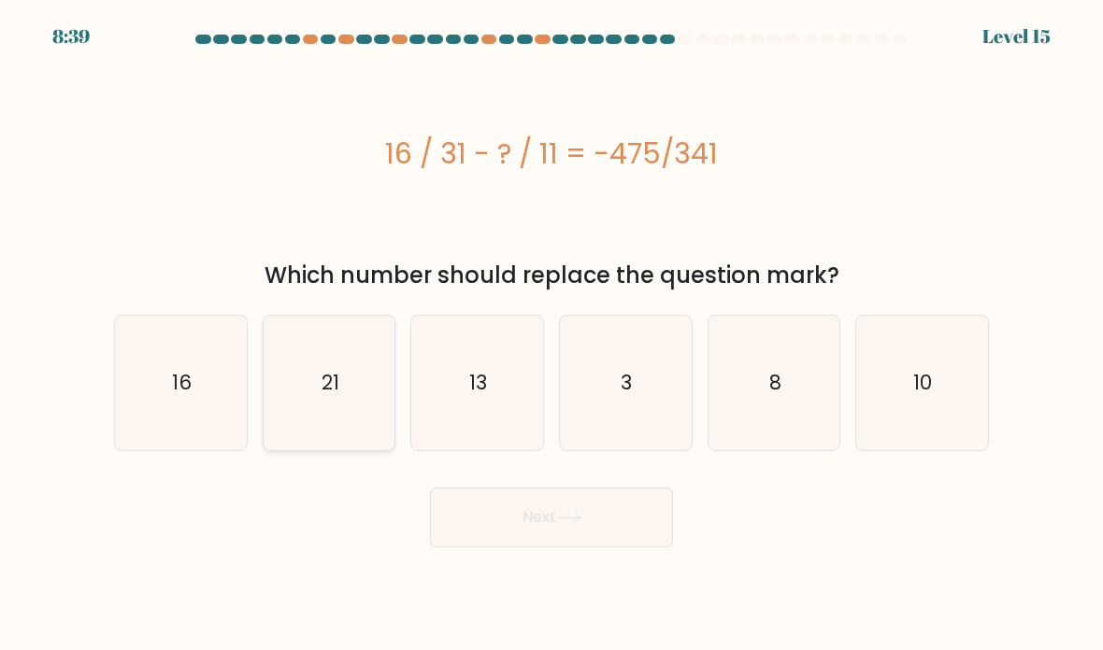
click at [284, 430] on icon "21" at bounding box center [330, 384] width 132 height 132
click at [551, 335] on input "b. 21" at bounding box center [551, 329] width 1 height 9
radio input "true"
click at [490, 547] on button "Next" at bounding box center [551, 518] width 243 height 60
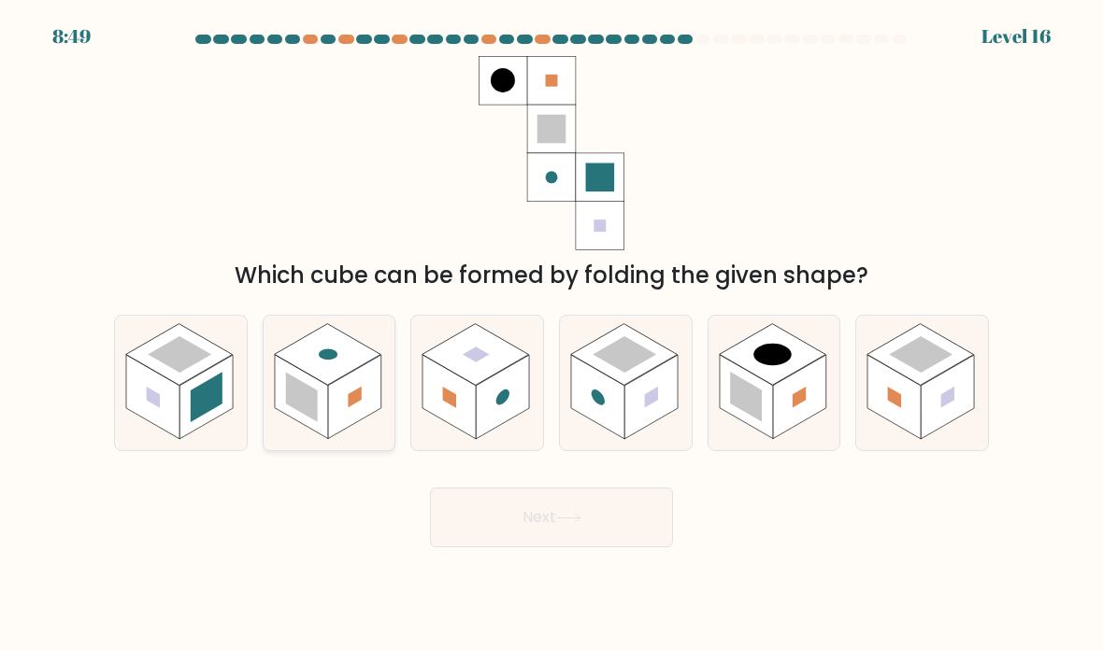
click at [323, 416] on rect at bounding box center [301, 397] width 53 height 84
click at [551, 335] on input "b." at bounding box center [551, 329] width 1 height 9
radio input "true"
click at [787, 435] on rect at bounding box center [799, 397] width 53 height 84
click at [552, 335] on input "e." at bounding box center [551, 329] width 1 height 9
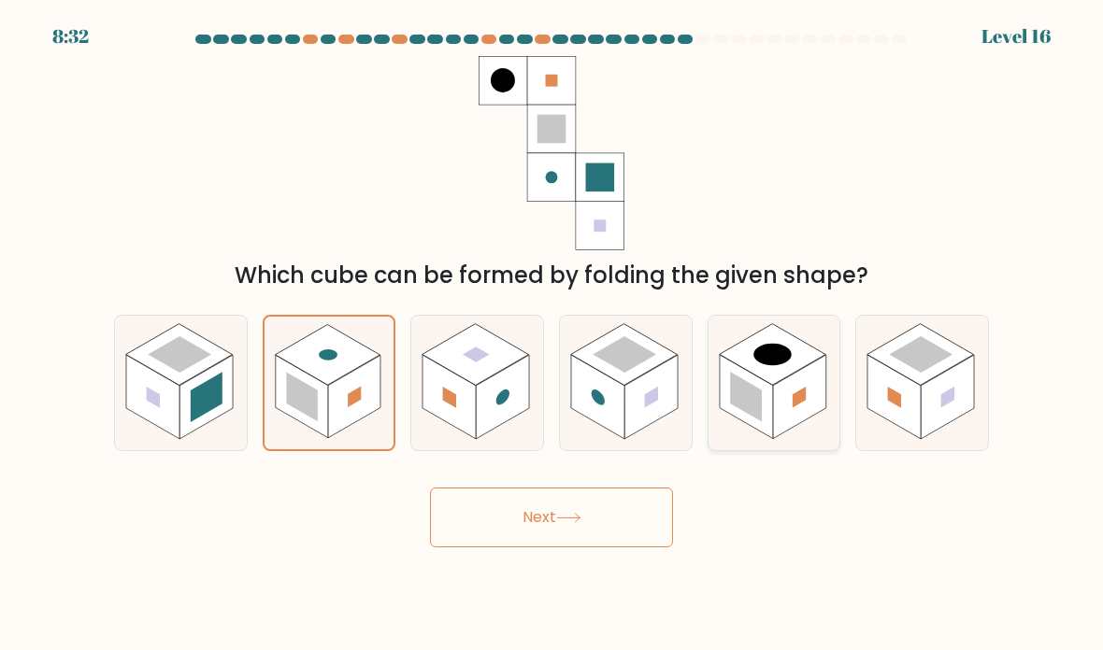
radio input "true"
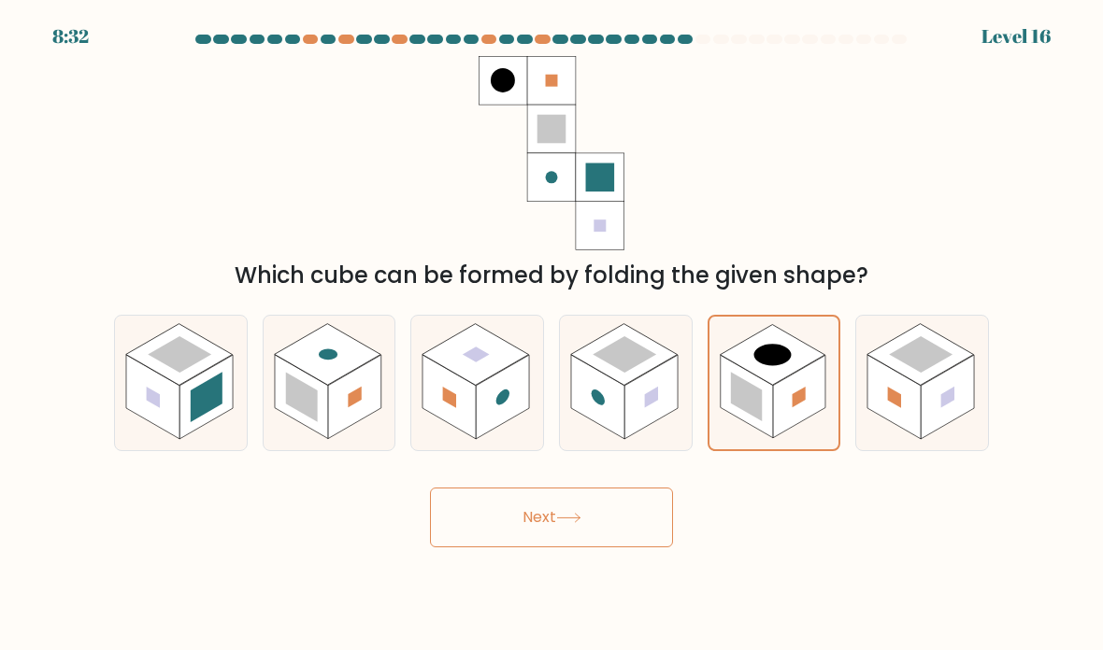
click at [463, 545] on button "Next" at bounding box center [551, 518] width 243 height 60
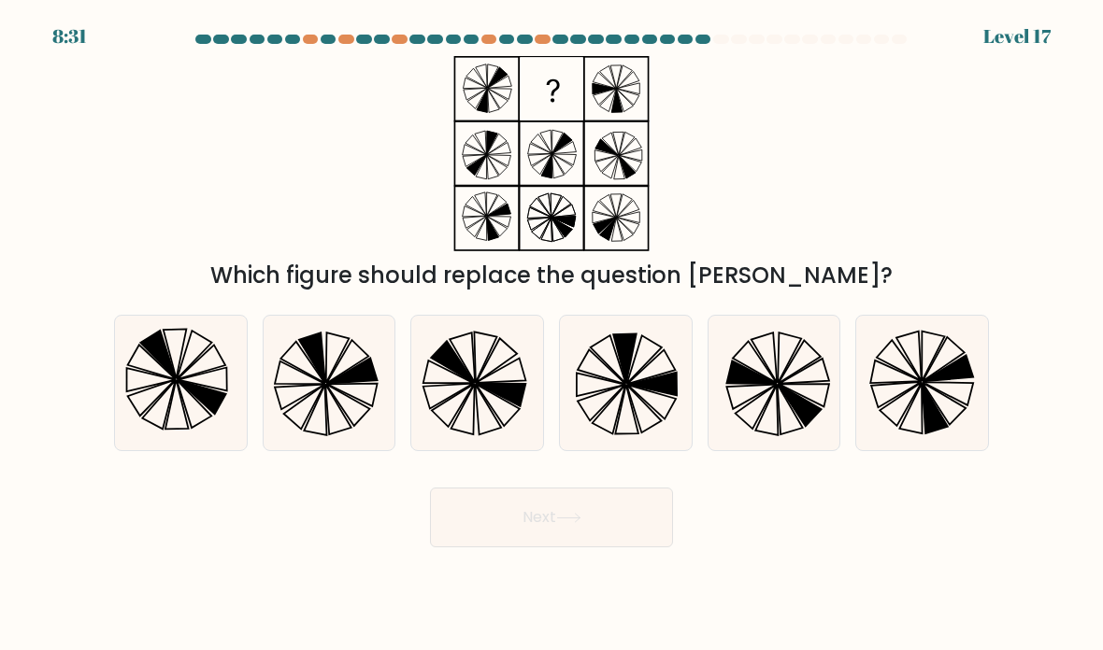
click at [620, 543] on button "Next" at bounding box center [551, 518] width 243 height 60
click at [99, 542] on form at bounding box center [551, 291] width 1103 height 513
click at [477, 396] on icon at bounding box center [477, 384] width 132 height 132
click at [551, 335] on input "c." at bounding box center [551, 329] width 1 height 9
radio input "true"
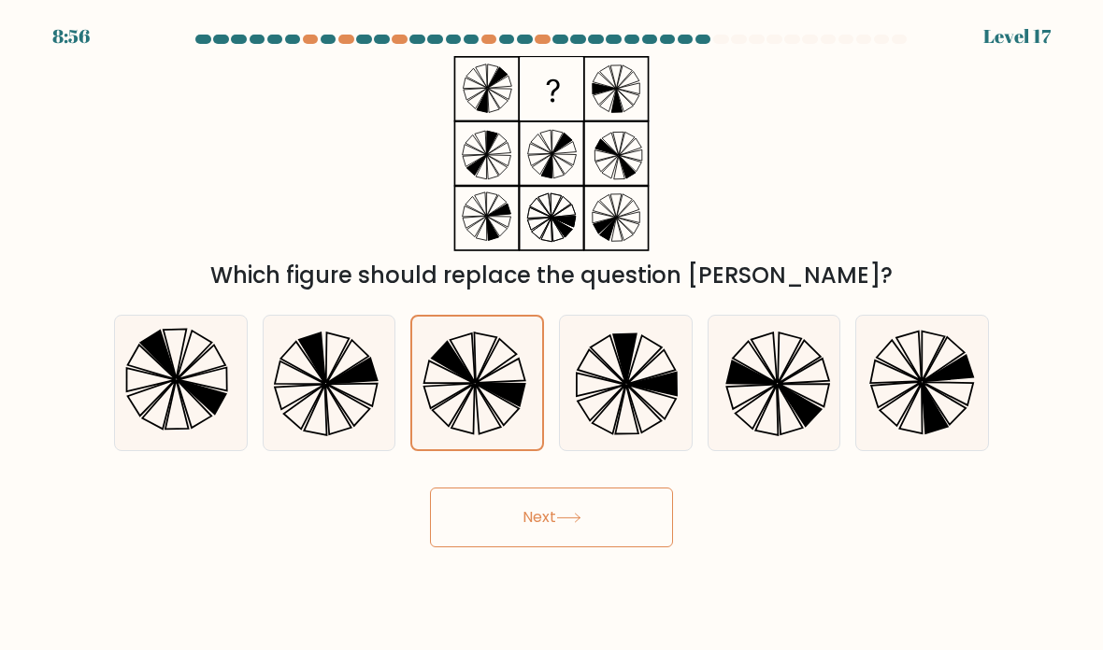
click at [498, 544] on button "Next" at bounding box center [551, 518] width 243 height 60
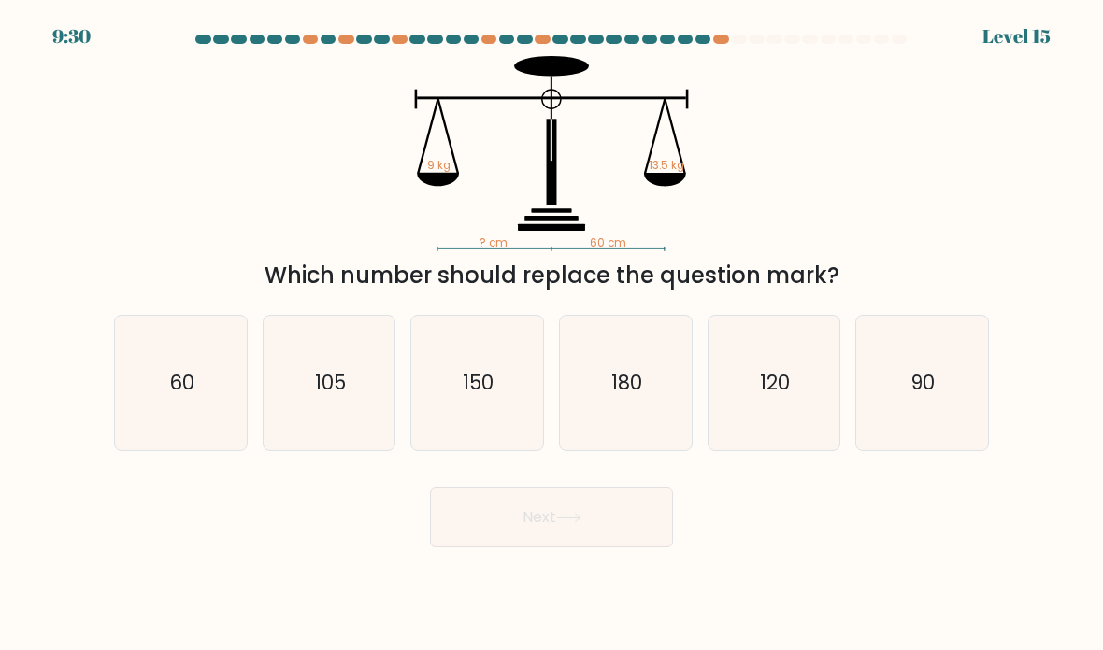
click at [203, 420] on icon "60" at bounding box center [181, 384] width 132 height 132
click at [551, 335] on input "a. 60" at bounding box center [551, 329] width 1 height 9
radio input "true"
click at [472, 542] on button "Next" at bounding box center [551, 518] width 243 height 60
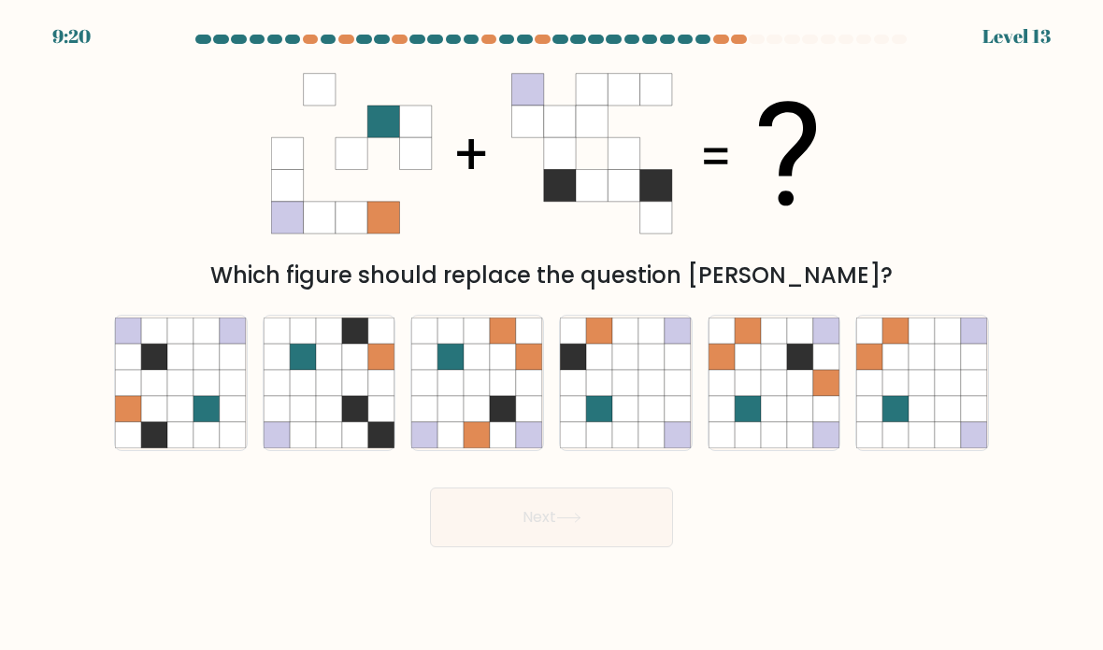
click at [176, 396] on icon at bounding box center [180, 383] width 26 height 26
click at [551, 335] on input "a." at bounding box center [551, 329] width 1 height 9
radio input "true"
click at [439, 537] on button "Next" at bounding box center [551, 518] width 243 height 60
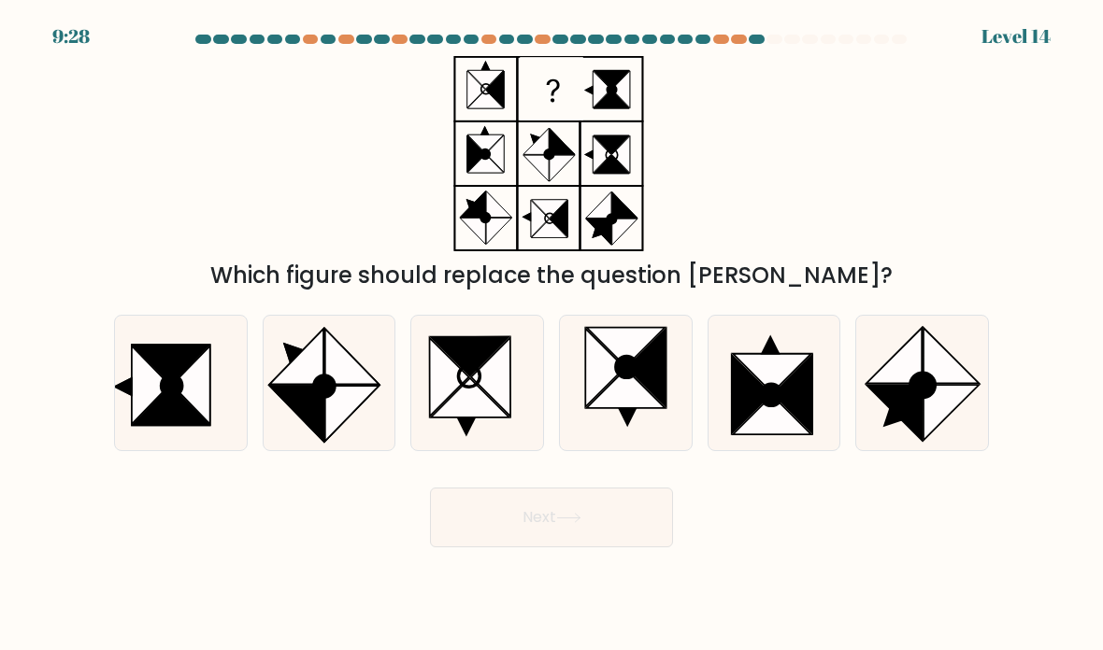
click at [314, 401] on circle at bounding box center [323, 386] width 29 height 30
click at [551, 335] on input "b." at bounding box center [551, 329] width 1 height 9
radio input "true"
click at [491, 547] on button "Next" at bounding box center [551, 518] width 243 height 60
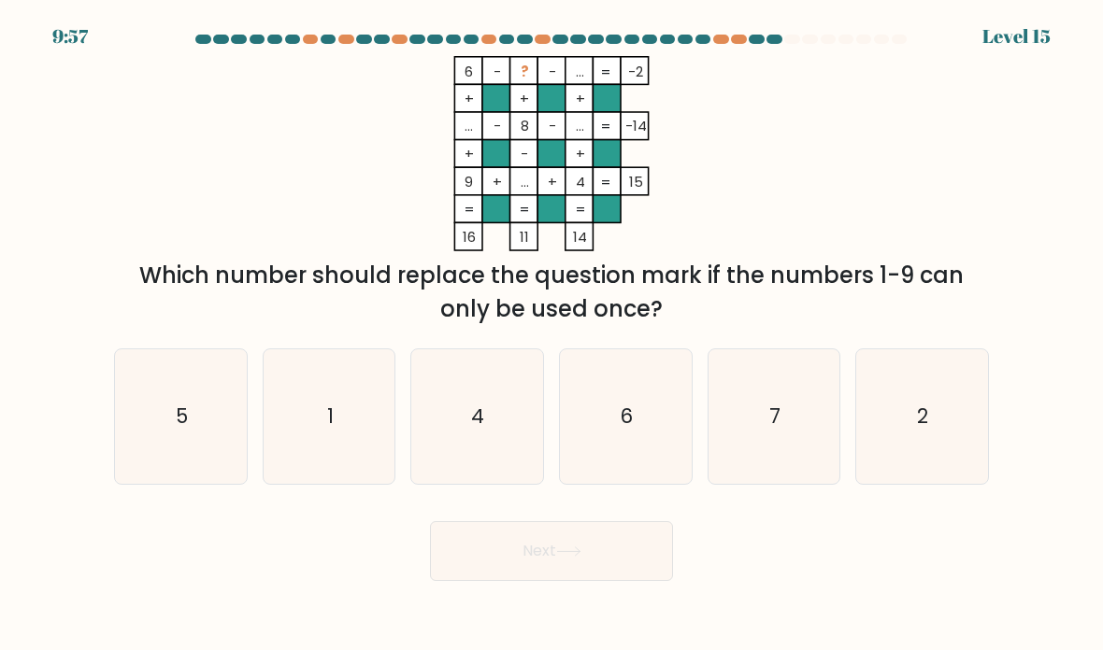
click at [463, 449] on icon "4" at bounding box center [477, 417] width 132 height 132
click at [551, 335] on input "c. 4" at bounding box center [551, 329] width 1 height 9
radio input "true"
click at [464, 581] on button "Next" at bounding box center [551, 551] width 243 height 60
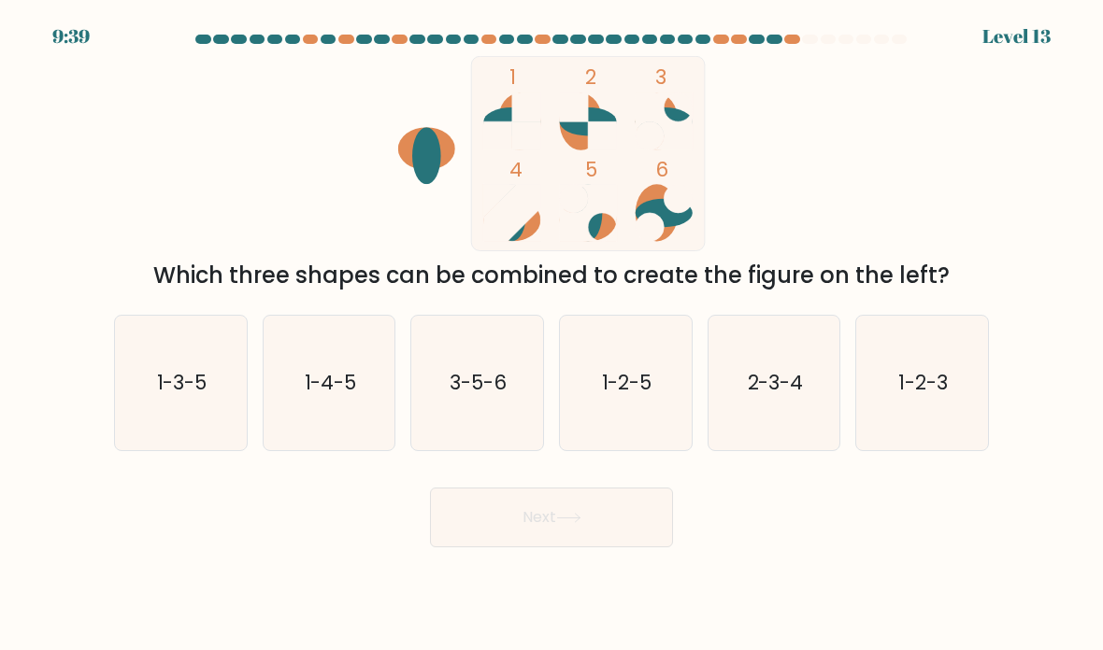
click at [492, 392] on text "3-5-6" at bounding box center [478, 382] width 57 height 27
click at [551, 335] on input "c. 3-5-6" at bounding box center [551, 329] width 1 height 9
radio input "true"
click at [469, 548] on button "Next" at bounding box center [551, 518] width 243 height 60
click at [484, 537] on button "Next" at bounding box center [551, 518] width 243 height 60
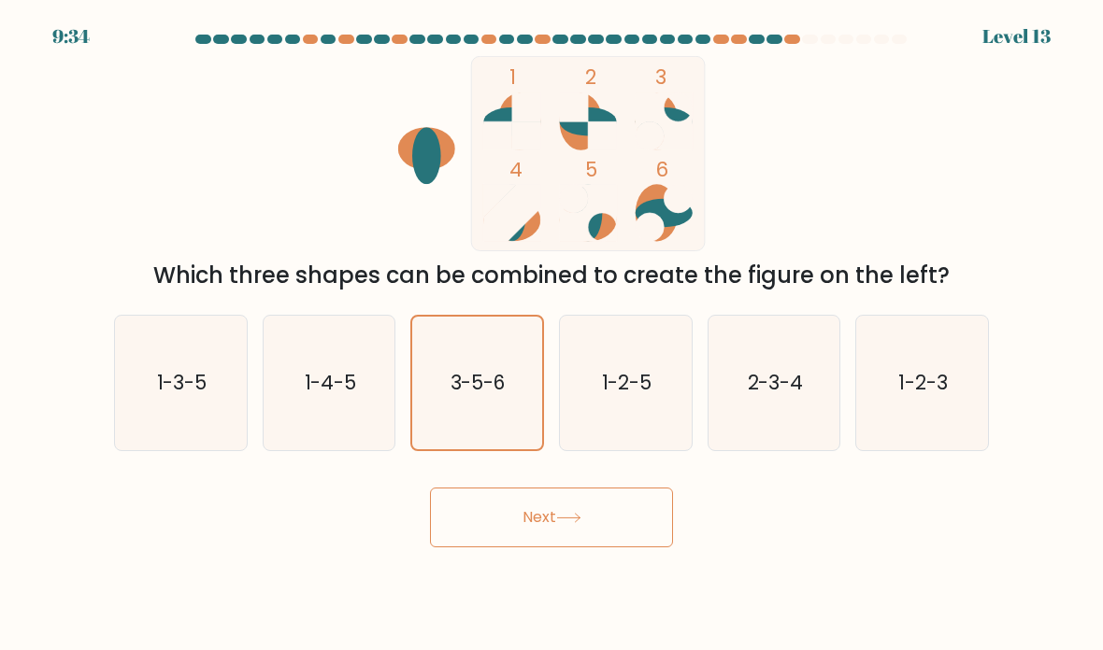
click at [543, 530] on button "Next" at bounding box center [551, 518] width 243 height 60
click at [463, 431] on icon "3-5-6" at bounding box center [477, 384] width 130 height 130
click at [551, 335] on input "c. 3-5-6" at bounding box center [551, 329] width 1 height 9
click at [514, 541] on button "Next" at bounding box center [551, 518] width 243 height 60
click at [511, 527] on button "Next" at bounding box center [551, 518] width 243 height 60
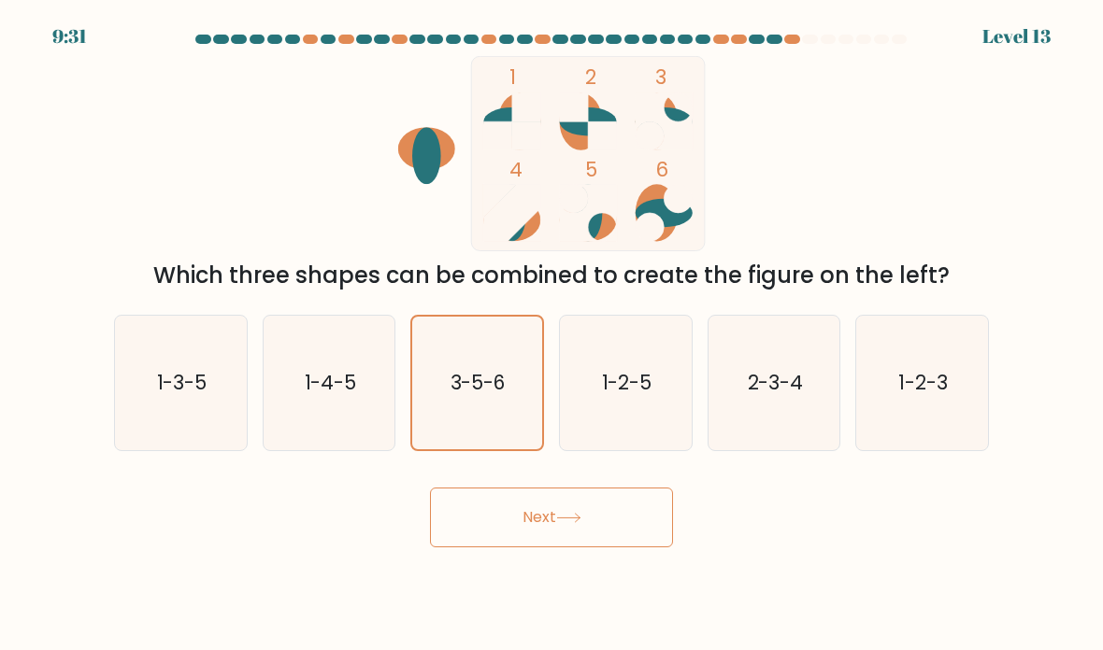
click at [511, 527] on button "Next" at bounding box center [551, 518] width 243 height 60
click at [609, 488] on button "Next" at bounding box center [551, 518] width 243 height 60
click at [620, 523] on button "Next" at bounding box center [551, 518] width 243 height 60
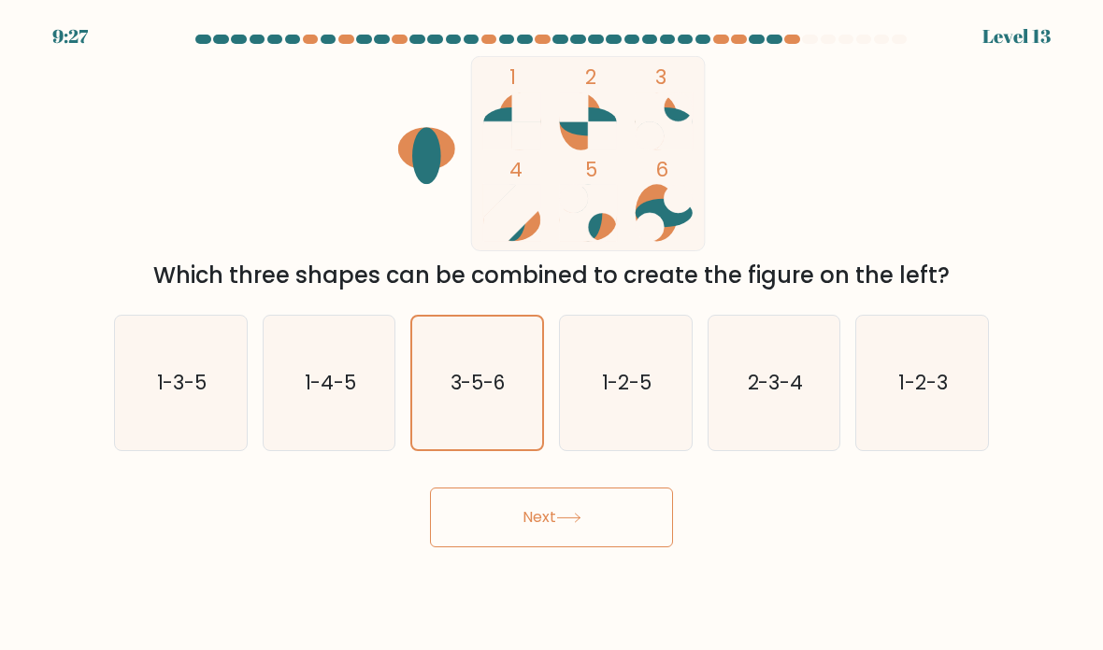
click at [619, 522] on button "Next" at bounding box center [551, 518] width 243 height 60
click at [637, 422] on icon "1-2-5" at bounding box center [626, 384] width 132 height 132
click at [552, 335] on input "d. 1-2-5" at bounding box center [551, 329] width 1 height 9
radio input "true"
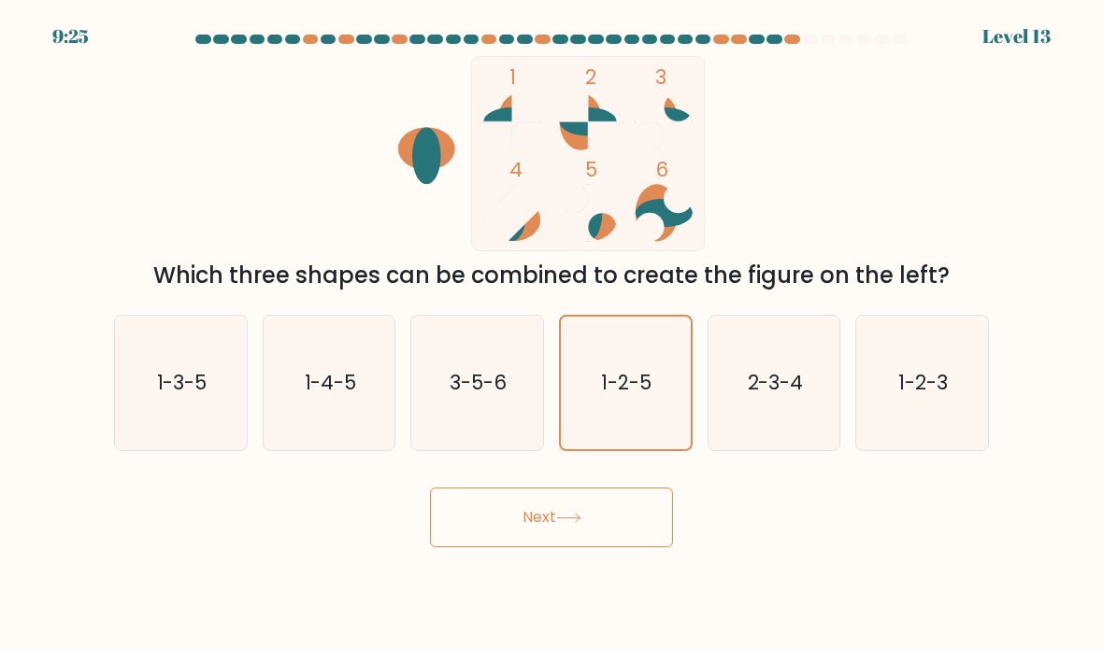
click at [525, 417] on icon "3-5-6" at bounding box center [477, 384] width 132 height 132
click at [551, 335] on input "c. 3-5-6" at bounding box center [551, 329] width 1 height 9
radio input "true"
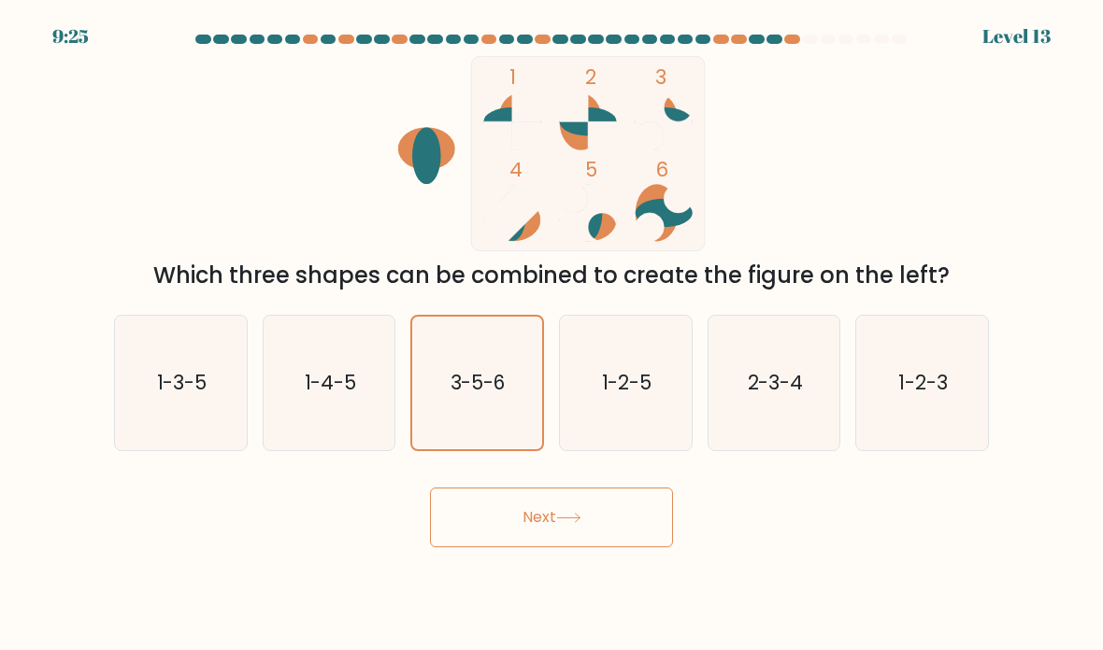
click at [639, 542] on button "Next" at bounding box center [551, 518] width 243 height 60
click at [565, 432] on icon "1-2-5" at bounding box center [626, 384] width 132 height 132
click at [552, 335] on input "d. 1-2-5" at bounding box center [551, 329] width 1 height 9
radio input "true"
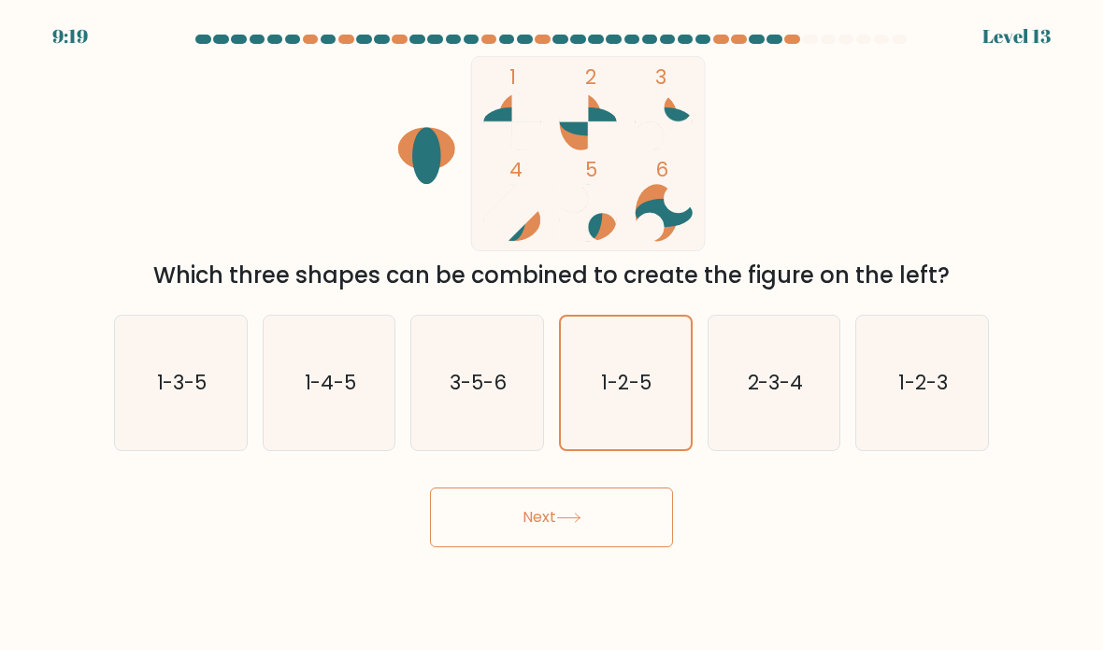
click at [510, 447] on icon "3-5-6" at bounding box center [477, 384] width 132 height 132
click at [551, 335] on input "c. 3-5-6" at bounding box center [551, 329] width 1 height 9
radio input "true"
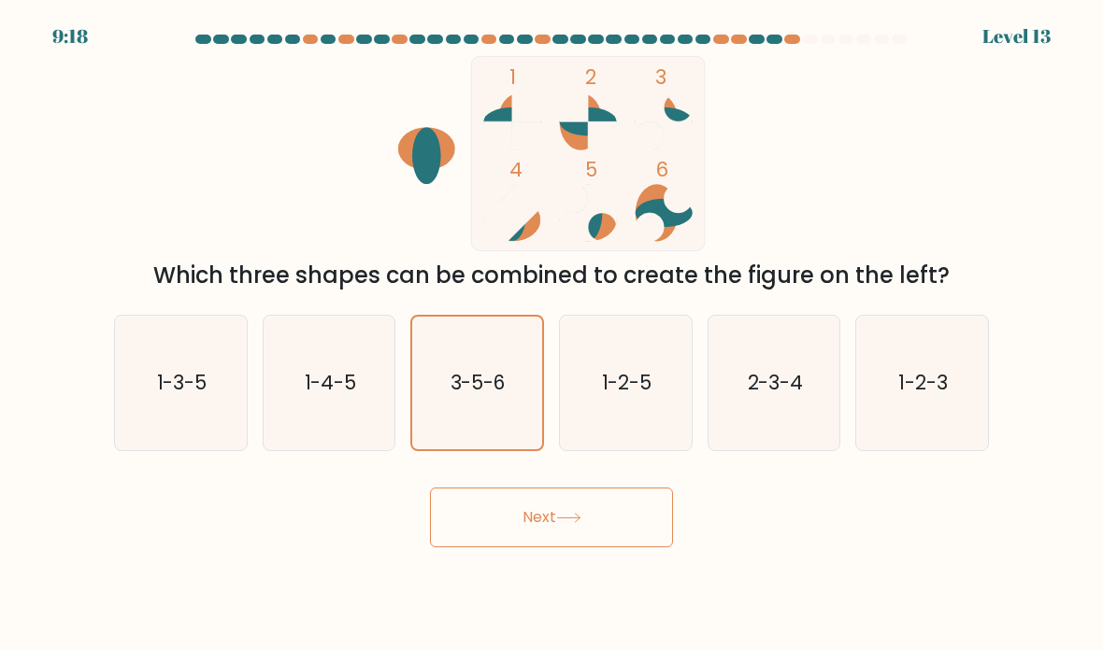
click at [548, 539] on button "Next" at bounding box center [551, 518] width 243 height 60
click at [548, 538] on button "Next" at bounding box center [551, 518] width 243 height 60
click at [553, 543] on button "Next" at bounding box center [551, 518] width 243 height 60
click at [552, 542] on button "Next" at bounding box center [551, 518] width 243 height 60
click at [589, 548] on button "Next" at bounding box center [551, 518] width 243 height 60
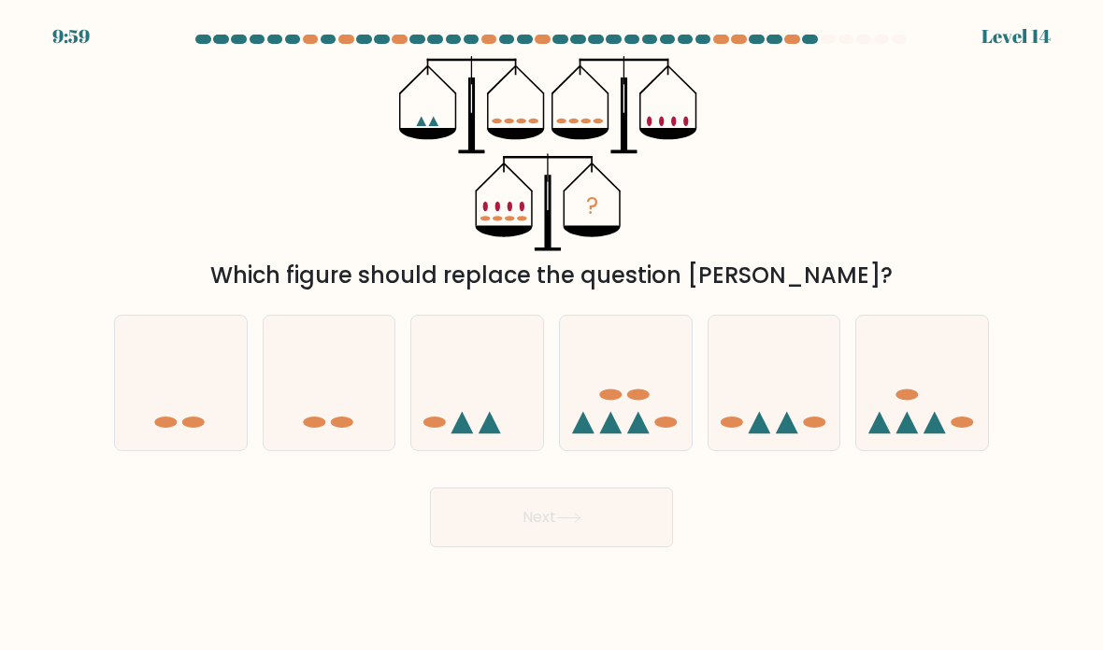
click at [786, 451] on div at bounding box center [774, 383] width 134 height 136
click at [552, 335] on input "e." at bounding box center [551, 329] width 1 height 9
radio input "true"
click at [634, 531] on button "Next" at bounding box center [551, 518] width 243 height 60
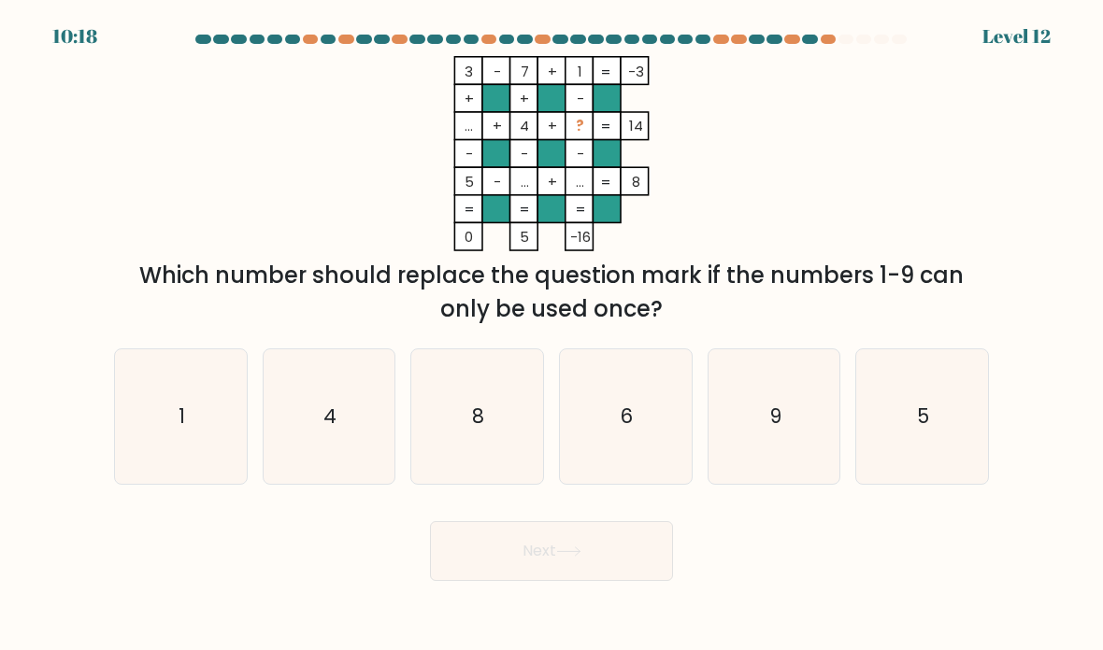
click at [779, 534] on div "Next" at bounding box center [551, 544] width 897 height 74
click at [770, 465] on icon "9" at bounding box center [774, 417] width 132 height 132
click at [552, 335] on input "e. 9" at bounding box center [551, 329] width 1 height 9
radio input "true"
click at [449, 574] on button "Next" at bounding box center [551, 551] width 243 height 60
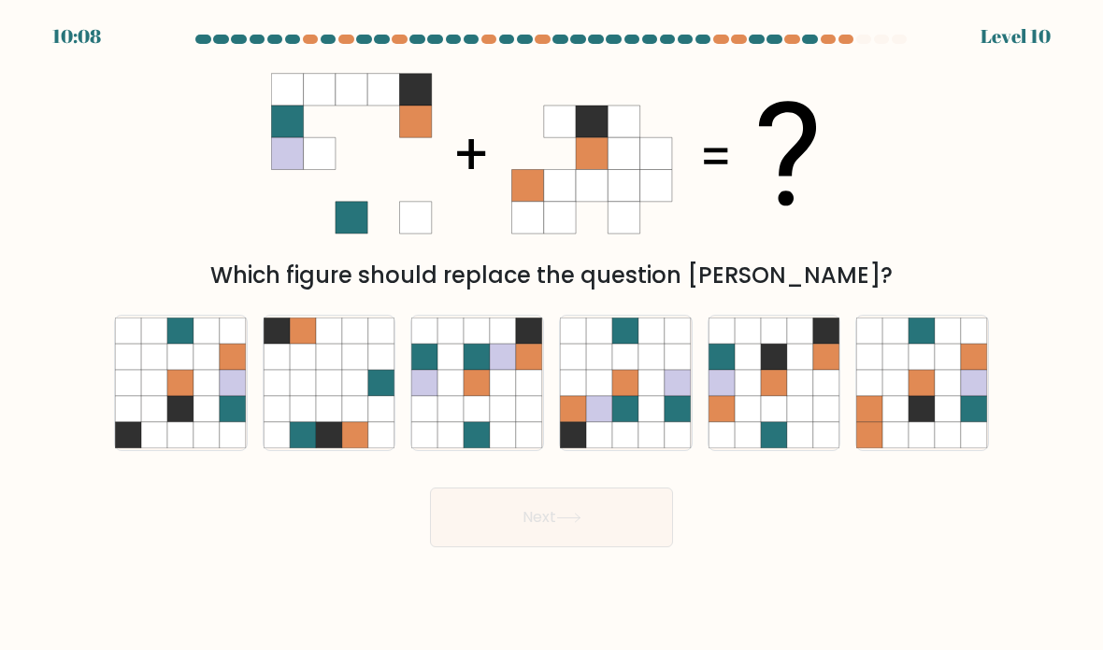
click at [777, 449] on icon at bounding box center [774, 435] width 26 height 26
click at [552, 335] on input "e." at bounding box center [551, 329] width 1 height 9
radio input "true"
click at [611, 540] on button "Next" at bounding box center [551, 518] width 243 height 60
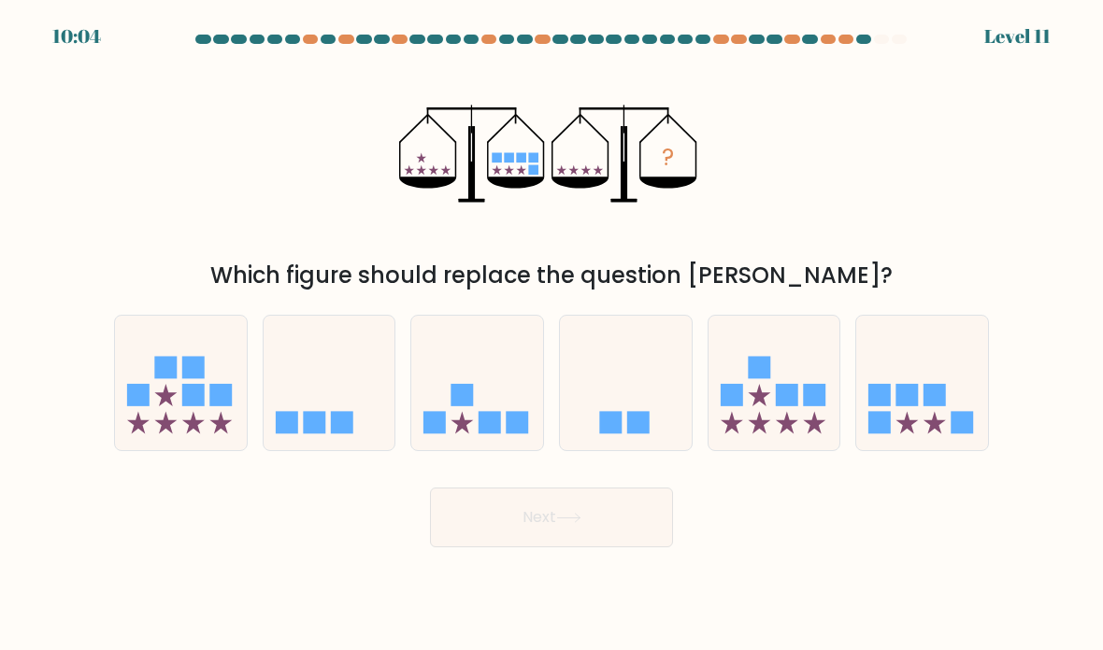
click at [895, 451] on div at bounding box center [922, 383] width 134 height 136
click at [552, 335] on input "f." at bounding box center [551, 329] width 1 height 9
radio input "true"
click at [550, 530] on button "Next" at bounding box center [551, 518] width 243 height 60
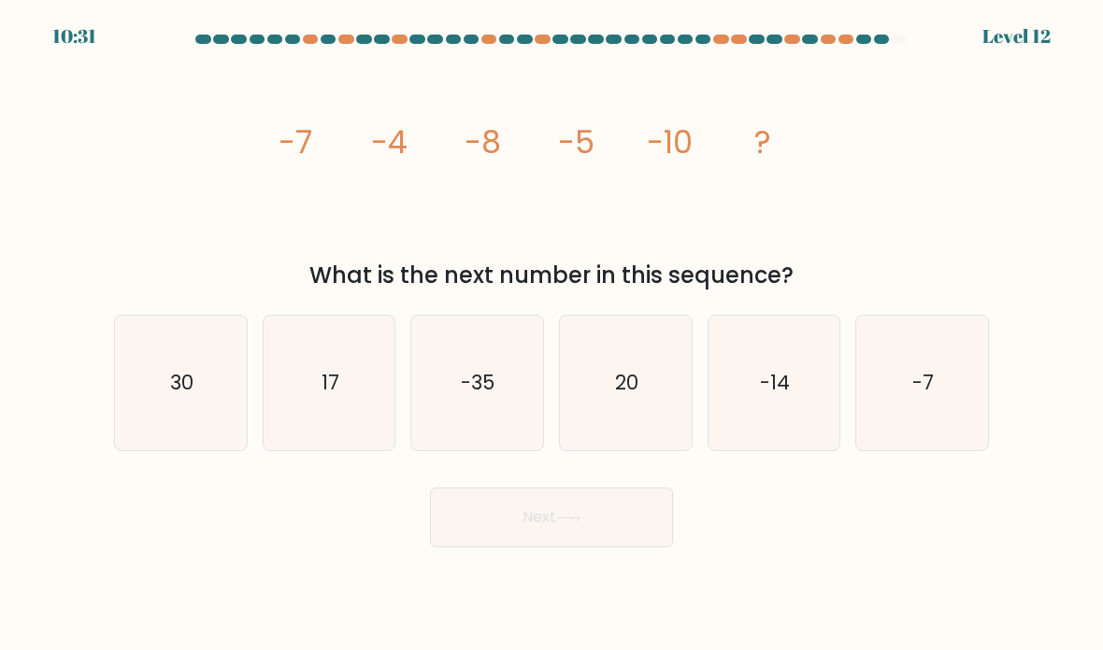
click at [259, 195] on div "image/svg+xml -7 -4 -8 -5 -10 ? What is the next number in this sequence?" at bounding box center [551, 174] width 897 height 236
click at [505, 214] on icon "image/svg+xml -7 -4 -8 -5 -10 ?" at bounding box center [551, 153] width 561 height 195
click at [362, 170] on icon "image/svg+xml -7 -4 -8 -5 -10 ?" at bounding box center [551, 153] width 561 height 195
click at [596, 181] on icon "image/svg+xml -7 -4 -8 -5 -10 ?" at bounding box center [551, 153] width 561 height 195
click at [829, 251] on icon "image/svg+xml -7 -4 -8 -5 -10 ?" at bounding box center [551, 153] width 561 height 195
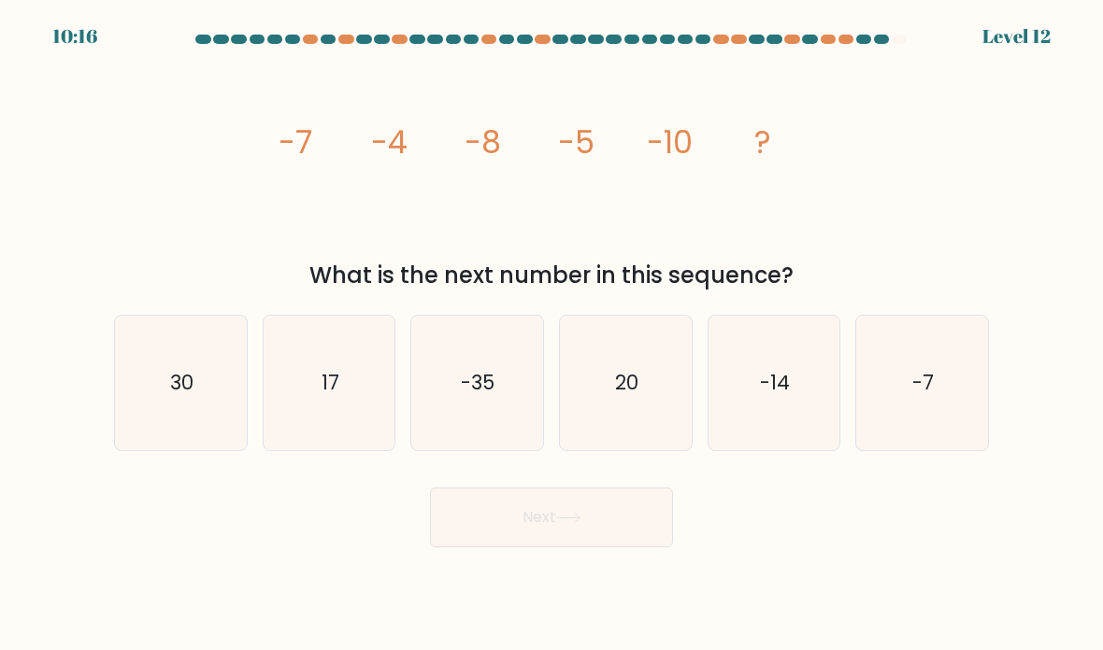
click at [793, 449] on icon "-14" at bounding box center [774, 384] width 132 height 132
click at [552, 335] on input "e. -14" at bounding box center [551, 329] width 1 height 9
radio input "true"
click at [621, 548] on button "Next" at bounding box center [551, 518] width 243 height 60
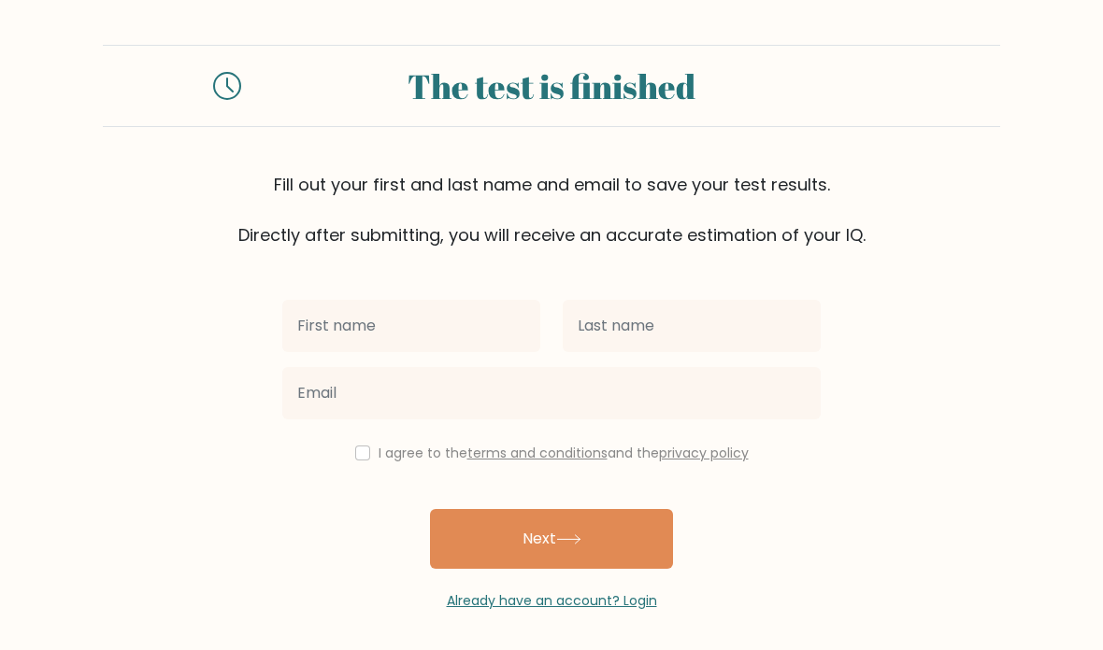
click at [461, 332] on input "text" at bounding box center [411, 326] width 258 height 52
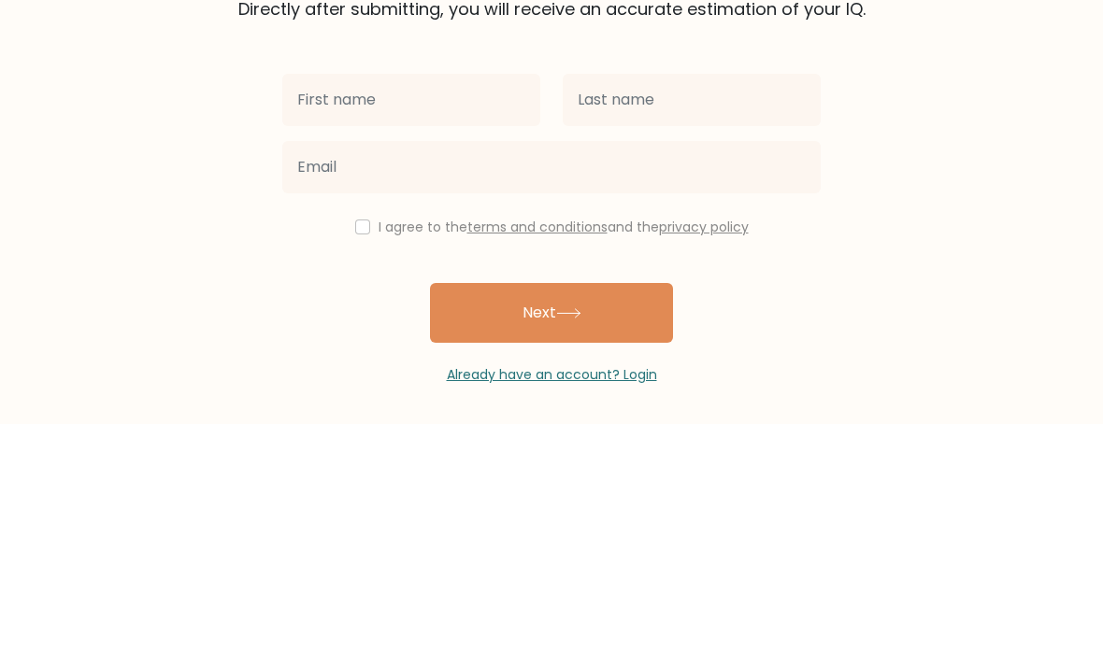
click at [367, 360] on div at bounding box center [551, 393] width 561 height 67
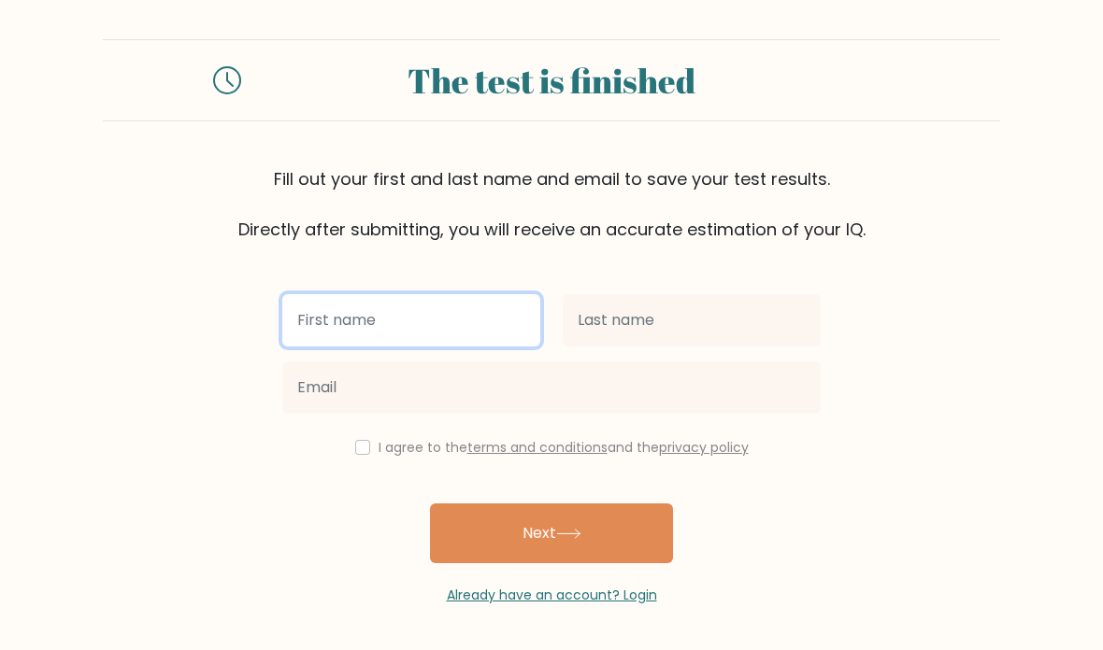
click at [318, 294] on input "text" at bounding box center [411, 320] width 258 height 52
type input "Aillana"
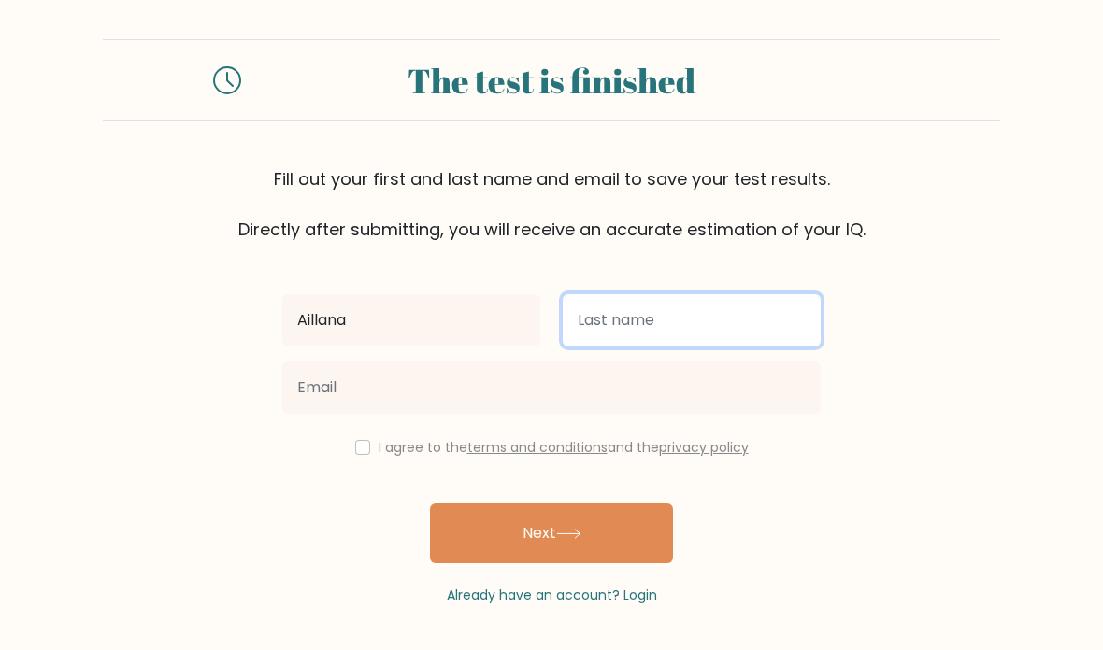
click at [748, 294] on input "text" at bounding box center [692, 320] width 258 height 52
type input "Sison"
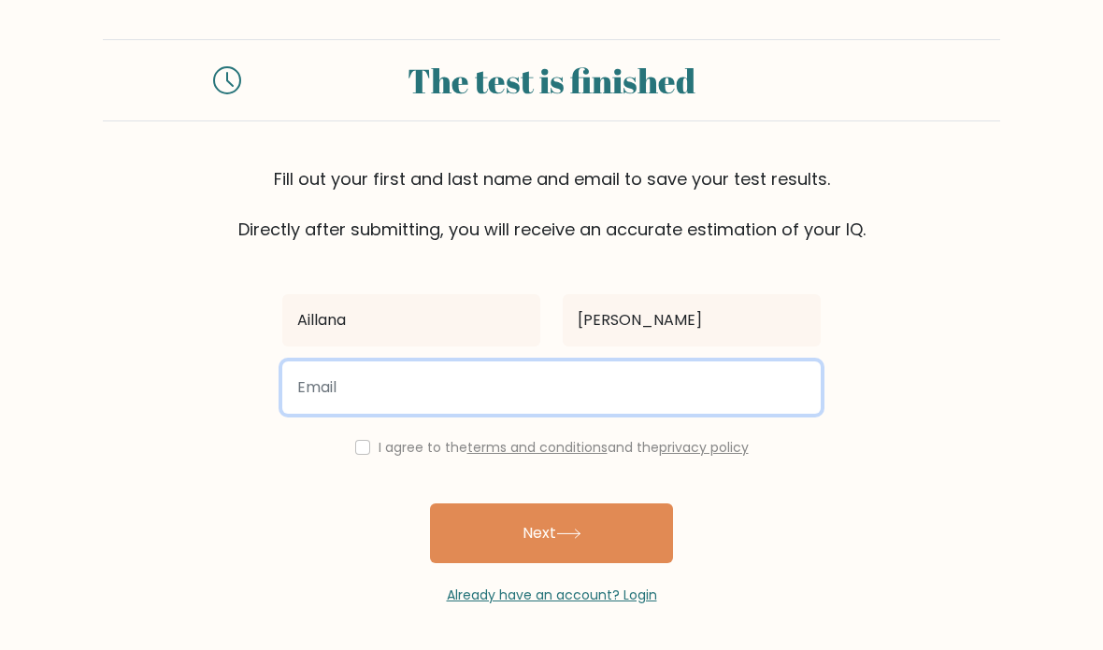
click at [358, 362] on input "email" at bounding box center [551, 388] width 538 height 52
click at [377, 362] on input "email" at bounding box center [551, 388] width 538 height 52
type input "a.05lana.22@gmail.com"
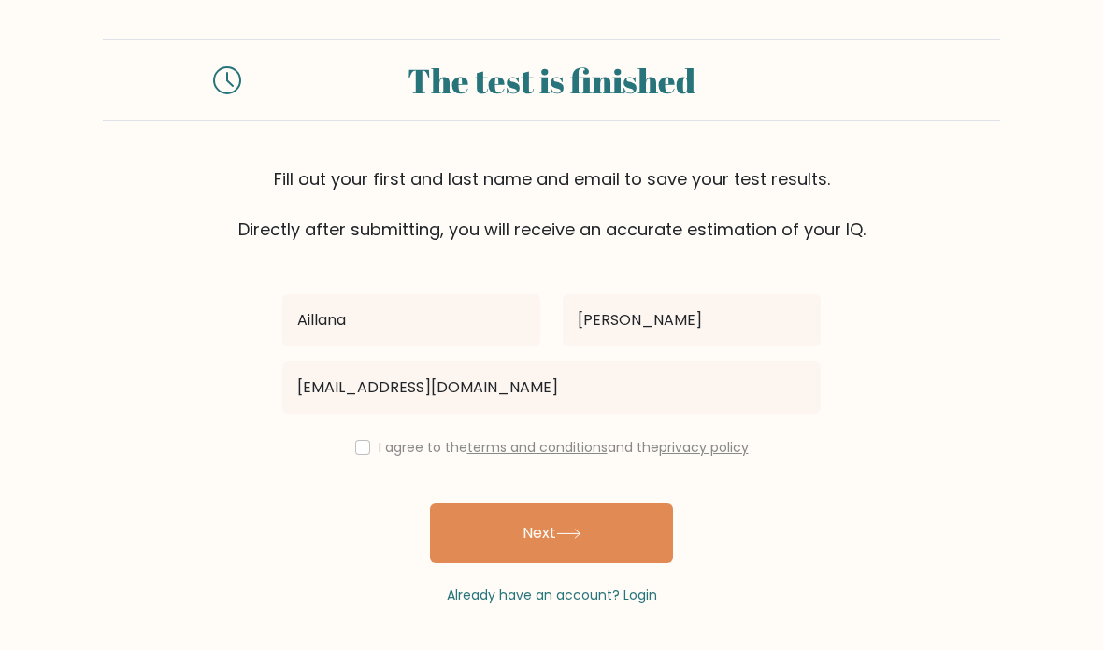
click at [363, 440] on input "checkbox" at bounding box center [362, 447] width 15 height 15
checkbox input "true"
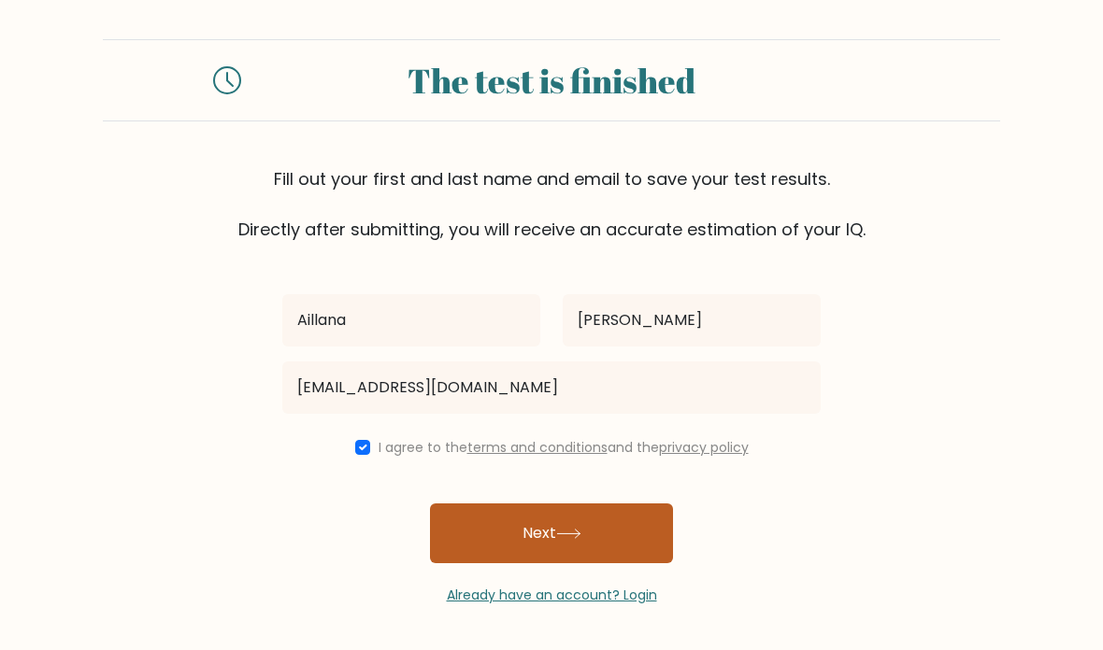
click at [472, 504] on button "Next" at bounding box center [551, 534] width 243 height 60
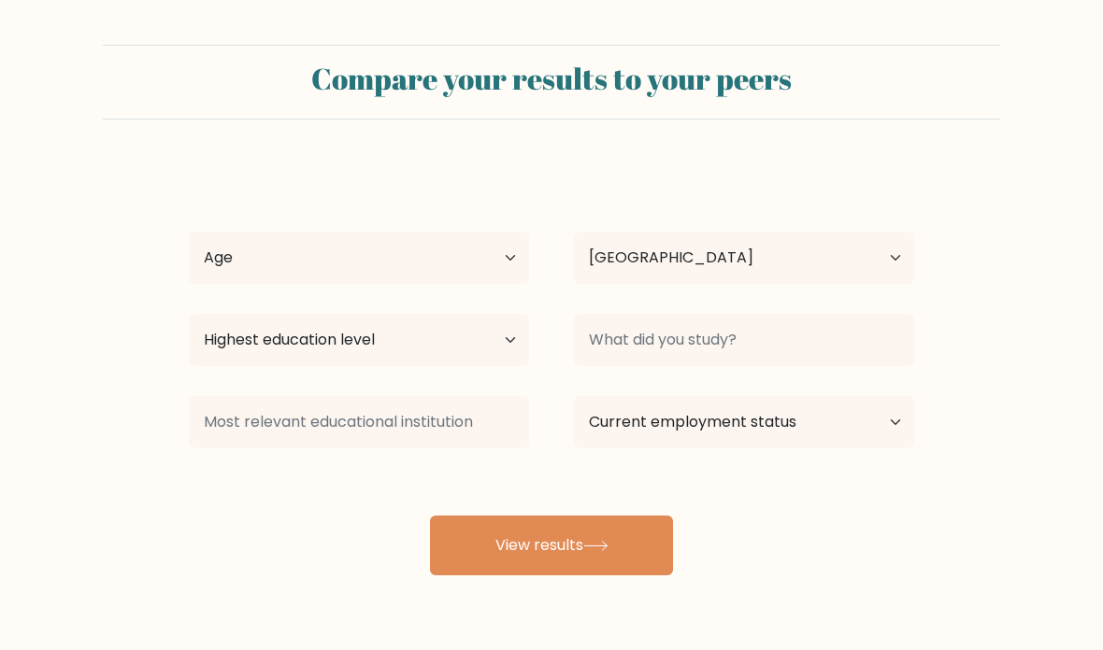
select select "PH"
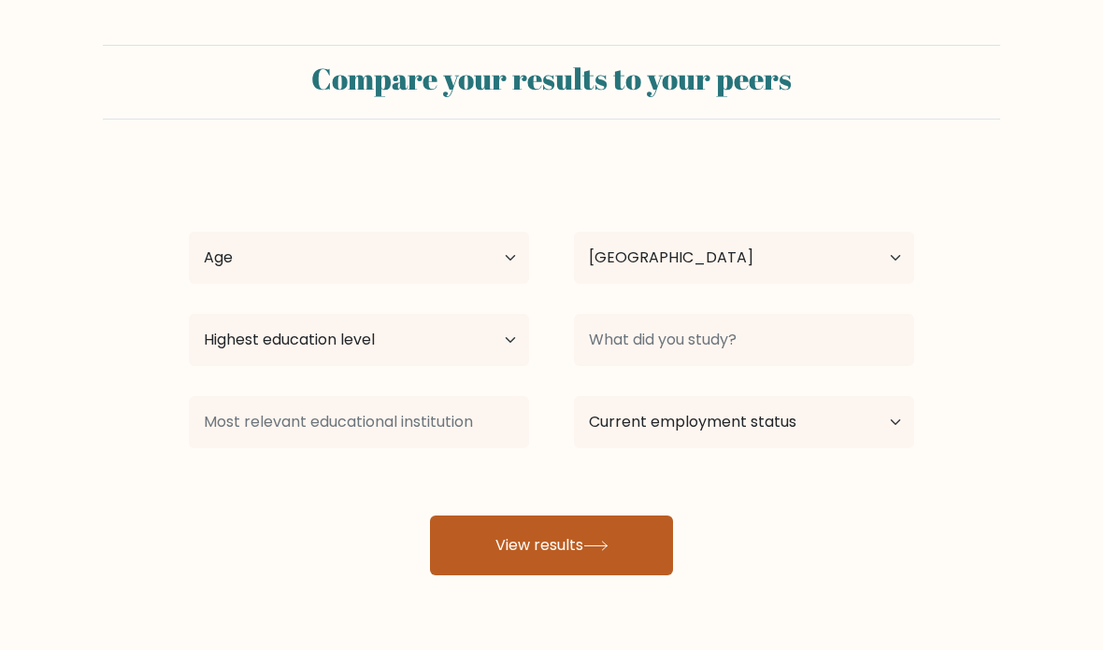
click at [475, 549] on button "View results" at bounding box center [551, 546] width 243 height 60
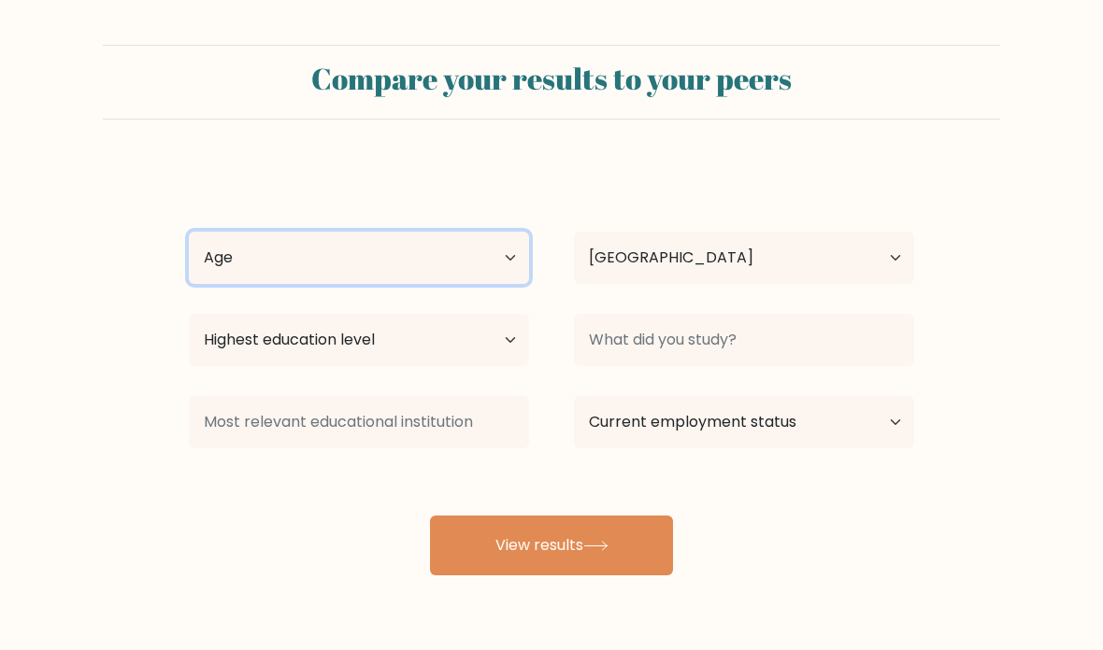
click at [270, 282] on select "Age Under 18 years old 18-24 years old 25-34 years old 35-44 years old 45-54 ye…" at bounding box center [359, 258] width 340 height 52
select select "18_24"
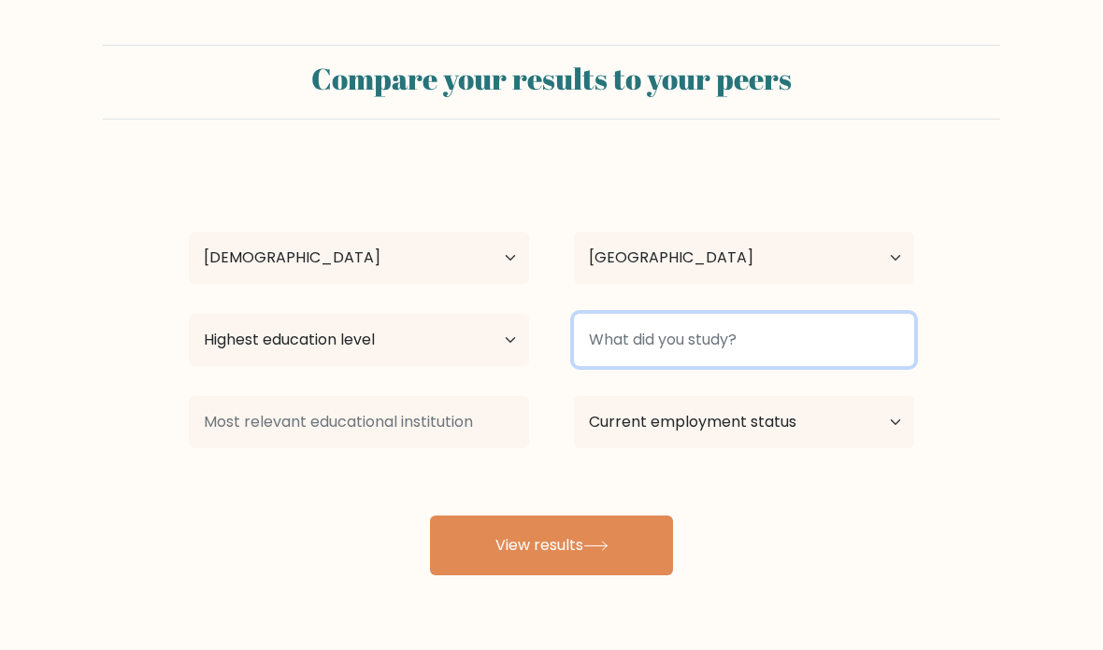
click at [794, 357] on input at bounding box center [744, 340] width 340 height 52
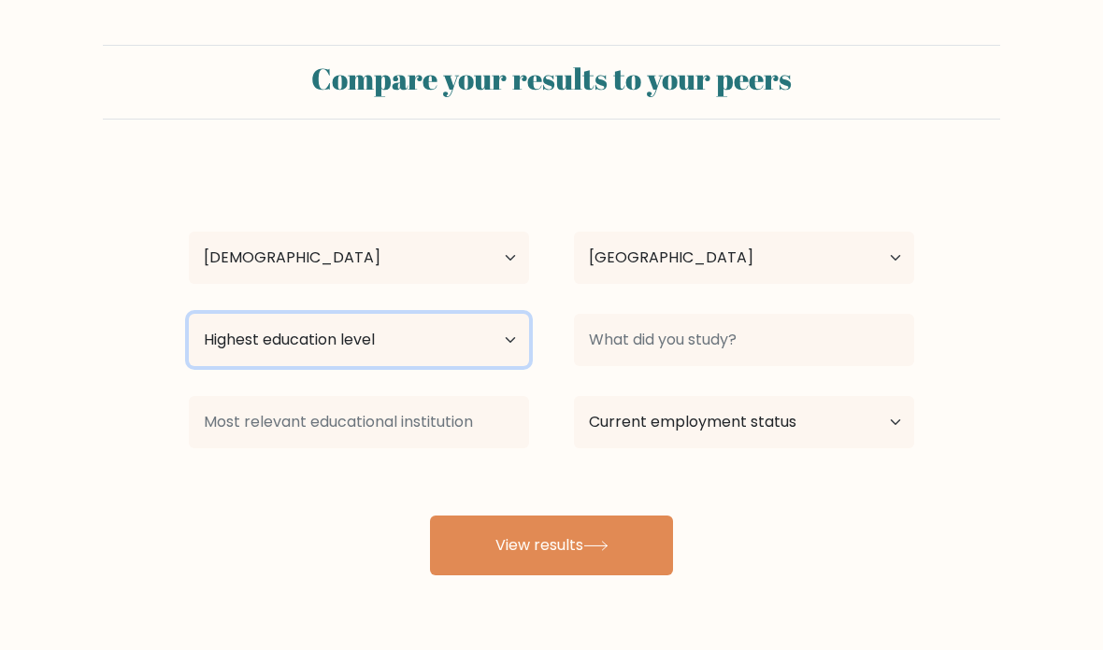
click at [264, 330] on select "Highest education level No schooling Primary Lower Secondary Upper Secondary Oc…" at bounding box center [359, 340] width 340 height 52
select select "bachelors_degree"
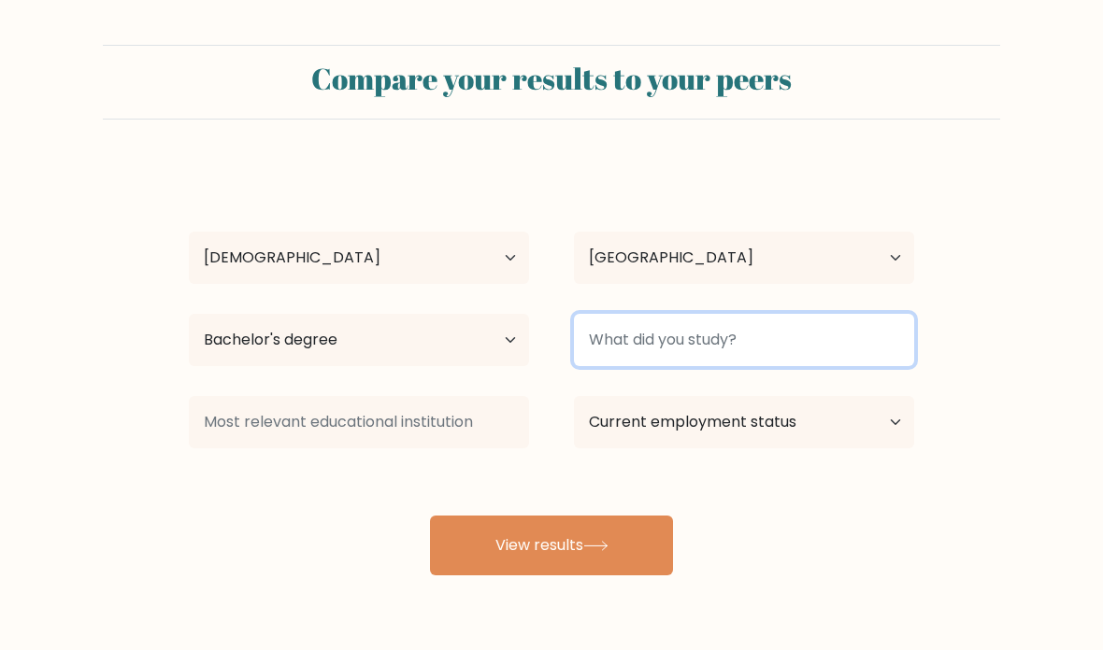
click at [770, 356] on input at bounding box center [744, 340] width 340 height 52
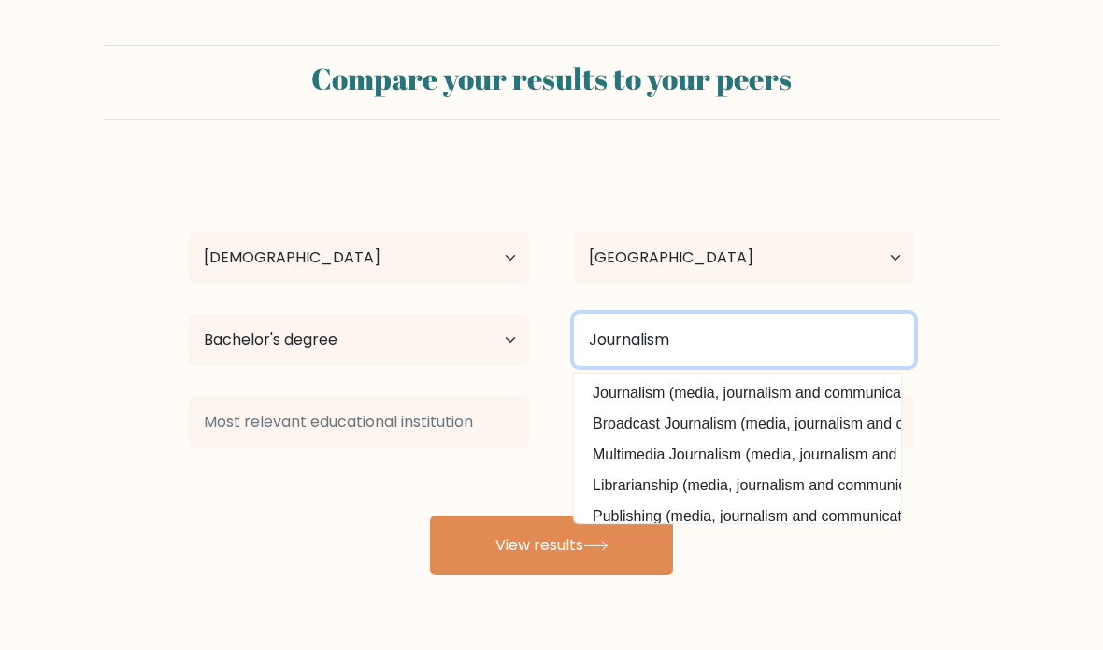
type input "Journalism"
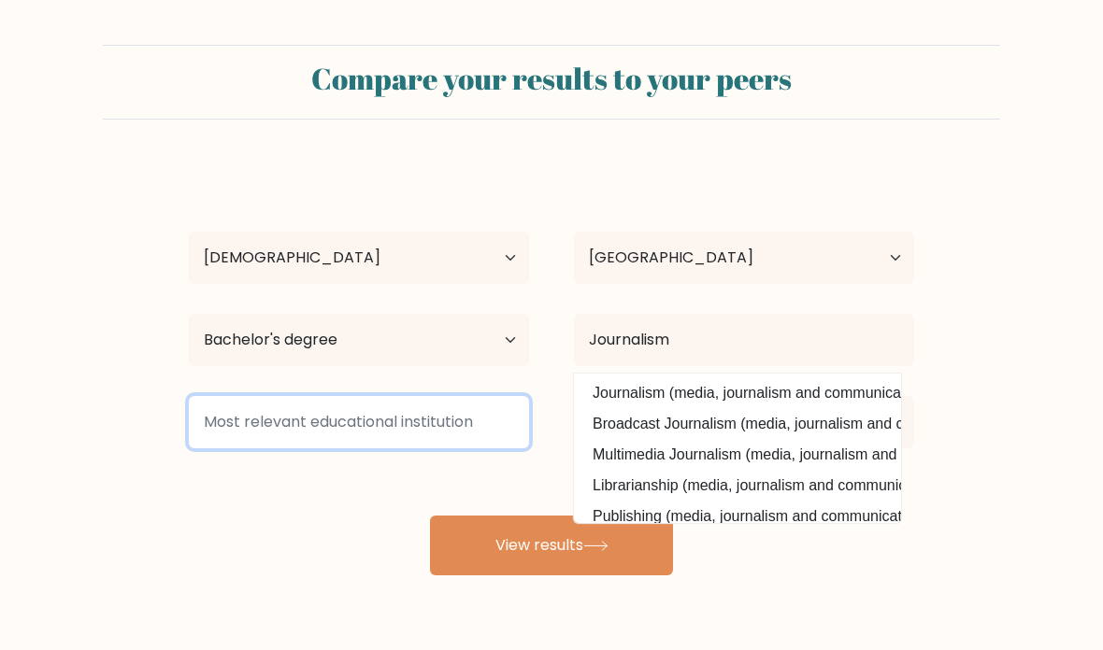
click at [337, 444] on input at bounding box center [359, 422] width 340 height 52
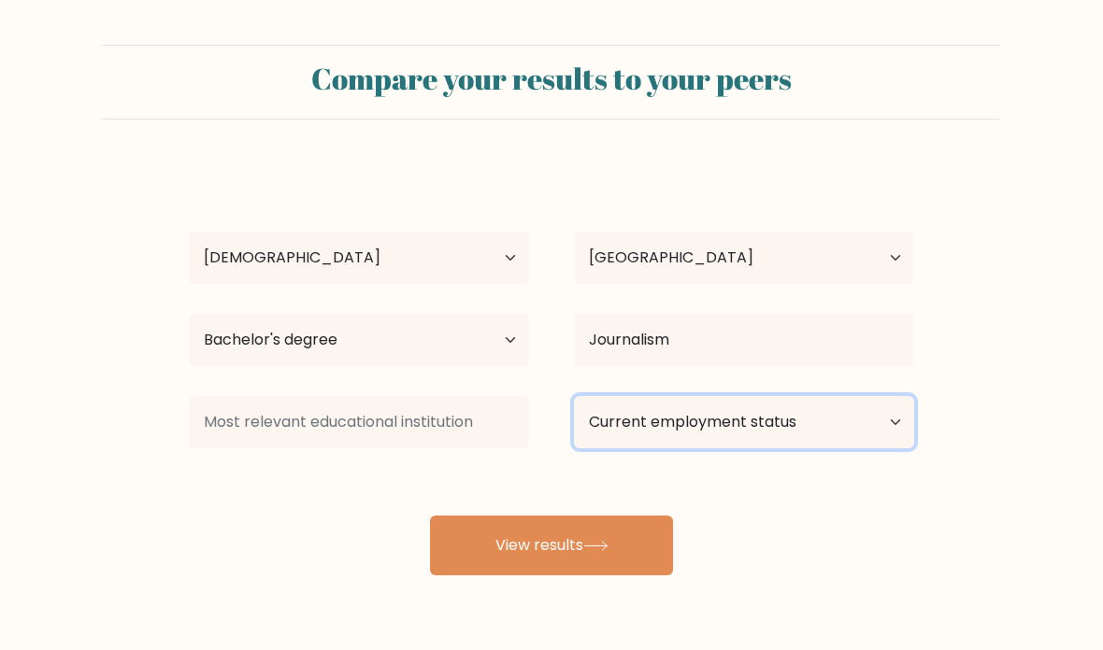
click at [857, 421] on select "Current employment status Employed Student Retired Other / prefer not to answer" at bounding box center [744, 422] width 340 height 52
select select "student"
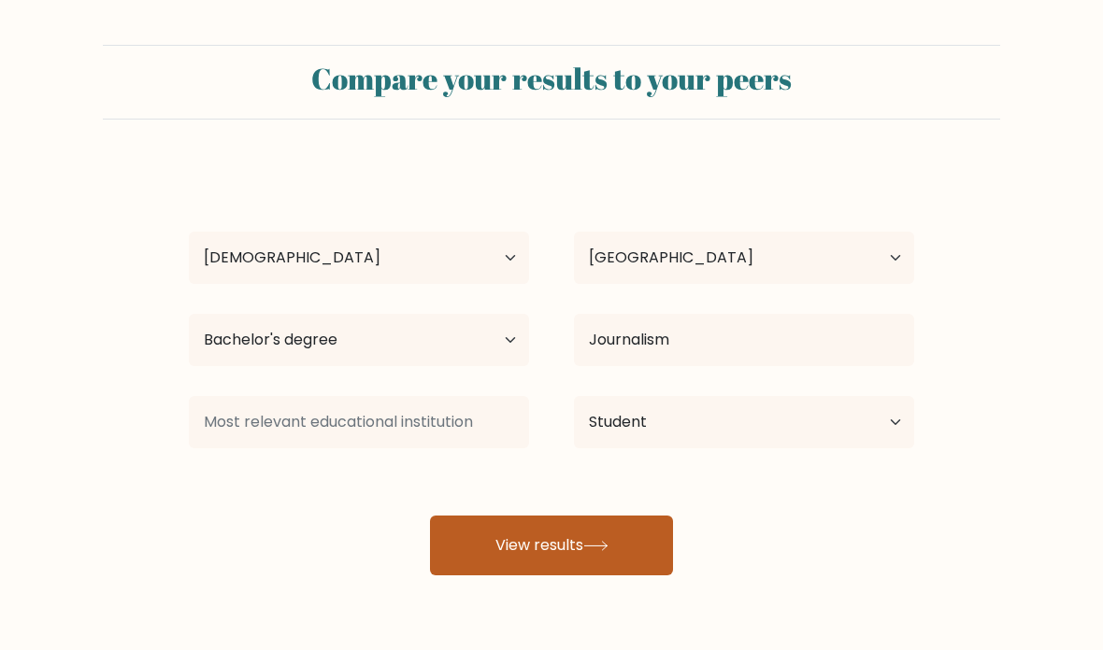
click at [608, 548] on icon at bounding box center [595, 546] width 25 height 10
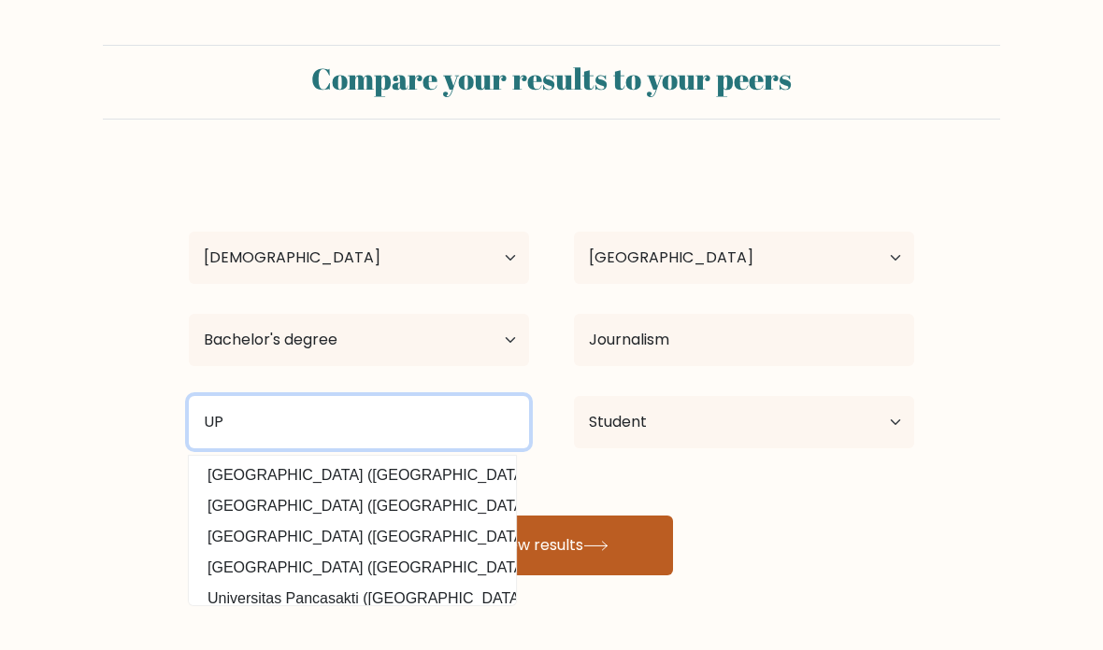
type input "UP"
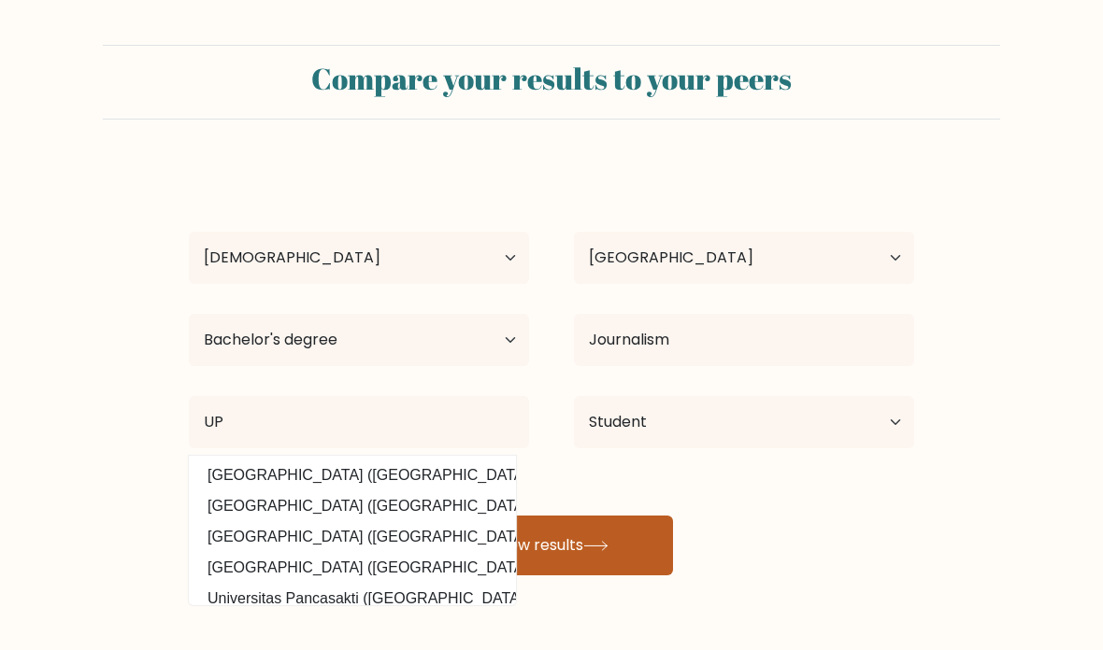
click at [632, 530] on button "View results" at bounding box center [551, 546] width 243 height 60
